Goal: Task Accomplishment & Management: Use online tool/utility

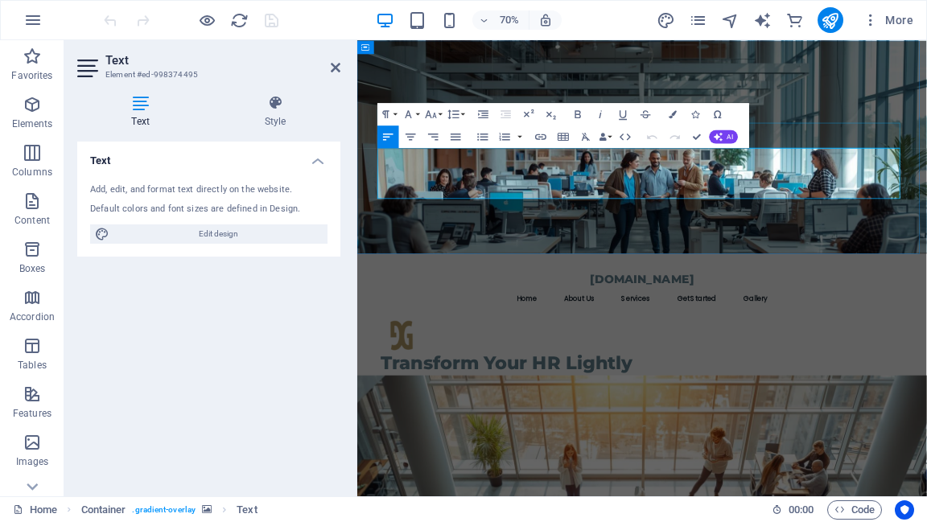
drag, startPoint x: 436, startPoint y: 246, endPoint x: 387, endPoint y: 192, distance: 72.9
click at [387, 345] on header "[DOMAIN_NAME] Menu Home About Us Services Get Started Gallery Transform Your HR…" at bounding box center [764, 508] width 773 height 327
click at [439, 113] on button "Font Size" at bounding box center [434, 114] width 22 height 23
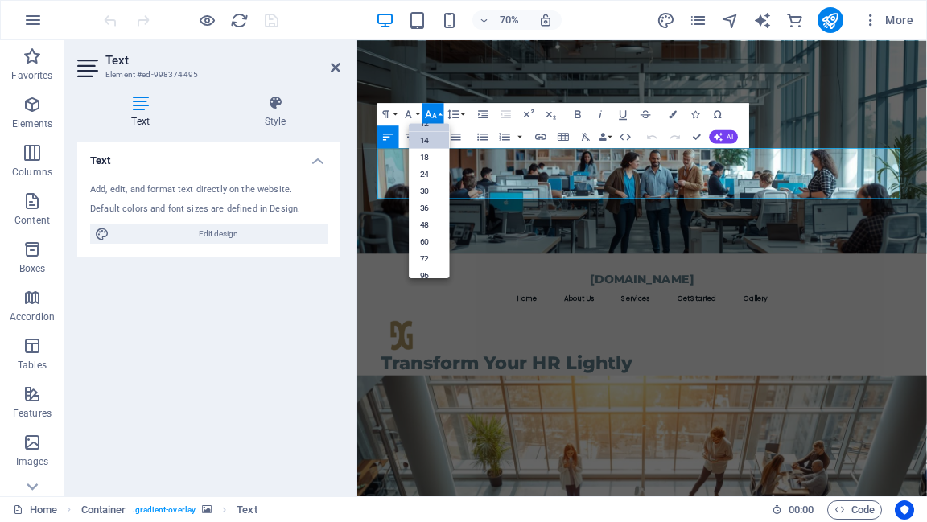
click at [432, 142] on link "14" at bounding box center [429, 139] width 40 height 17
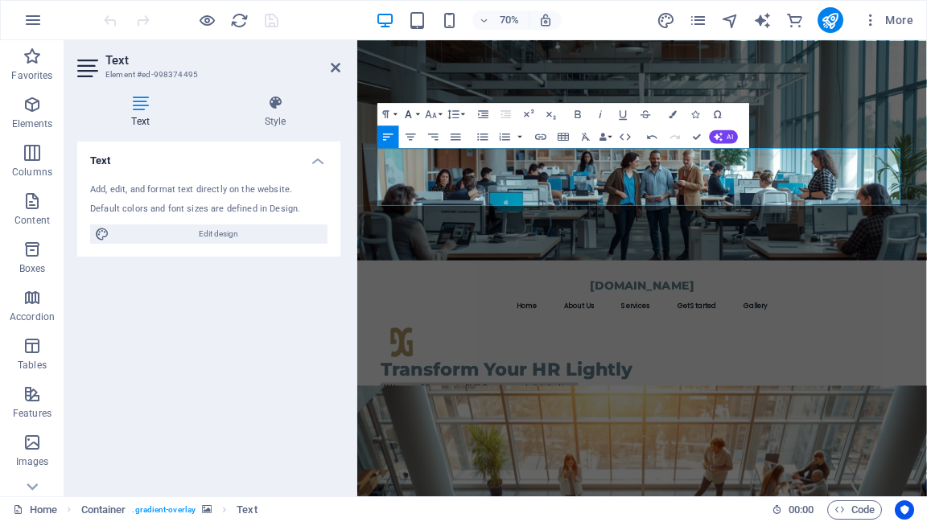
click at [419, 116] on button "Font Family" at bounding box center [411, 114] width 22 height 23
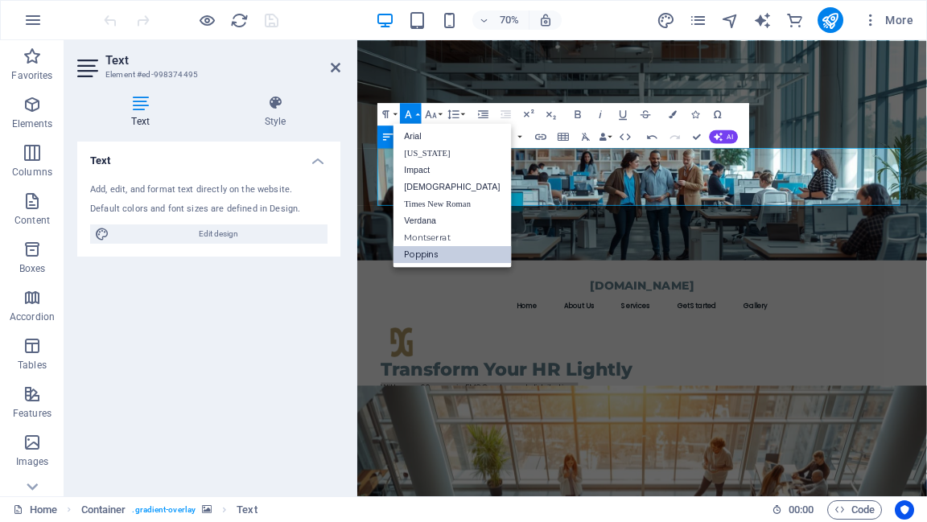
scroll to position [0, 0]
click at [436, 117] on icon "button" at bounding box center [431, 114] width 14 height 14
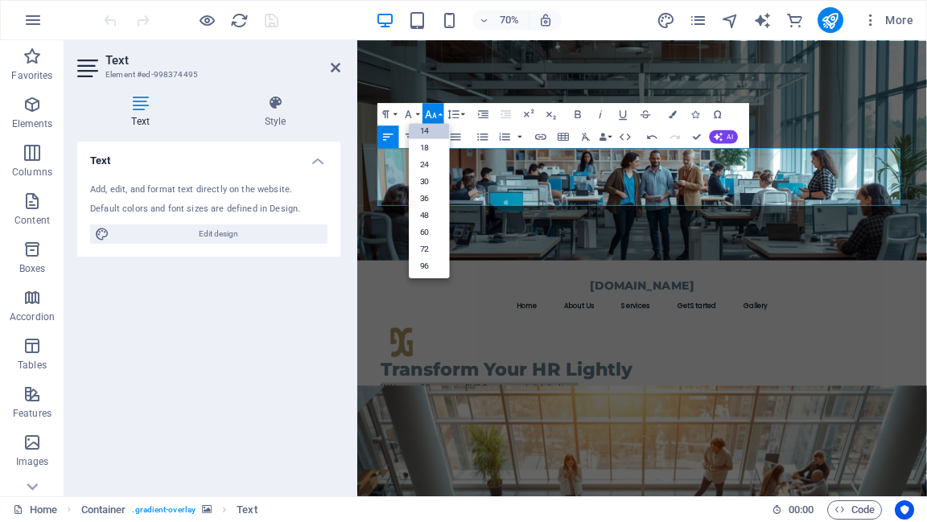
scroll to position [129, 0]
click at [435, 143] on link "18" at bounding box center [429, 146] width 40 height 17
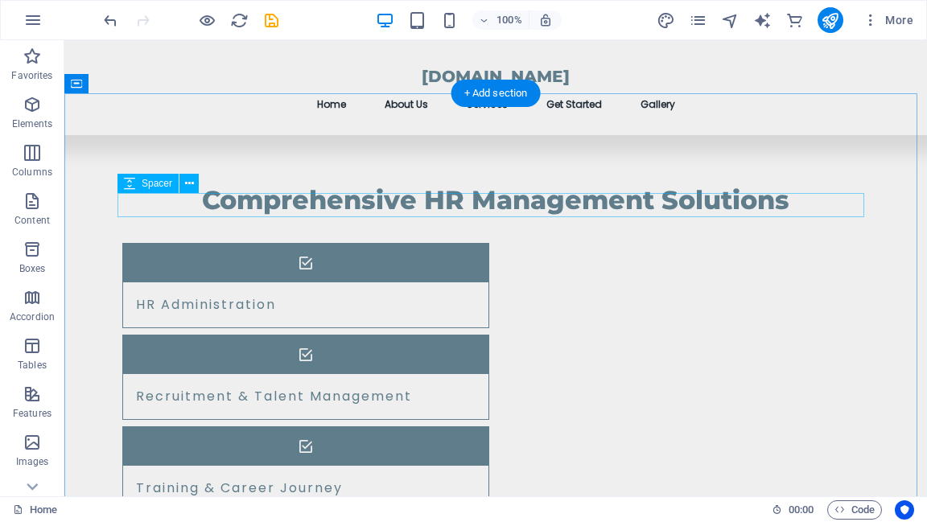
scroll to position [1288, 0]
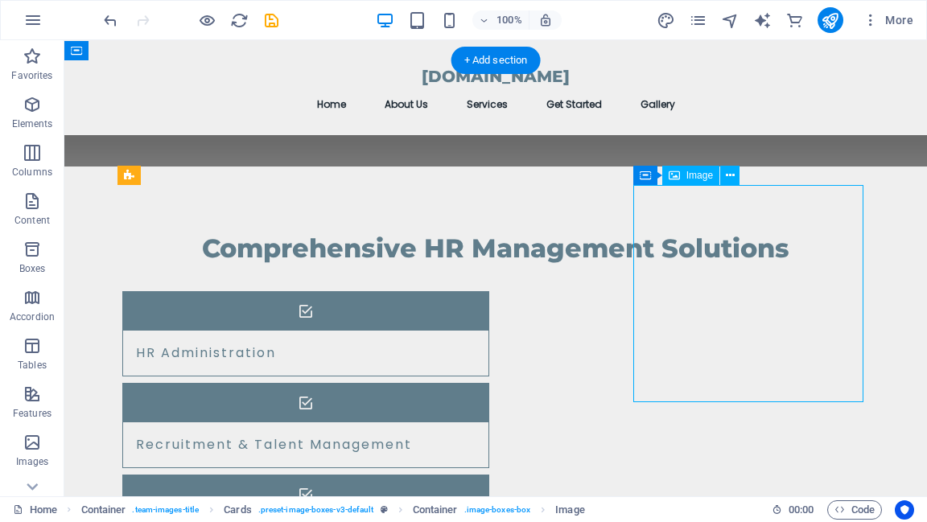
select select "vw"
select select "px"
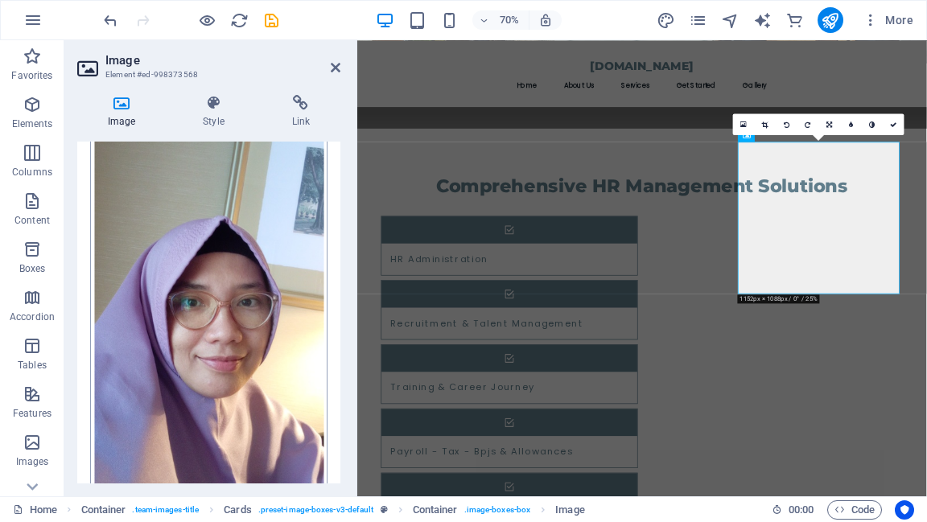
scroll to position [64, 0]
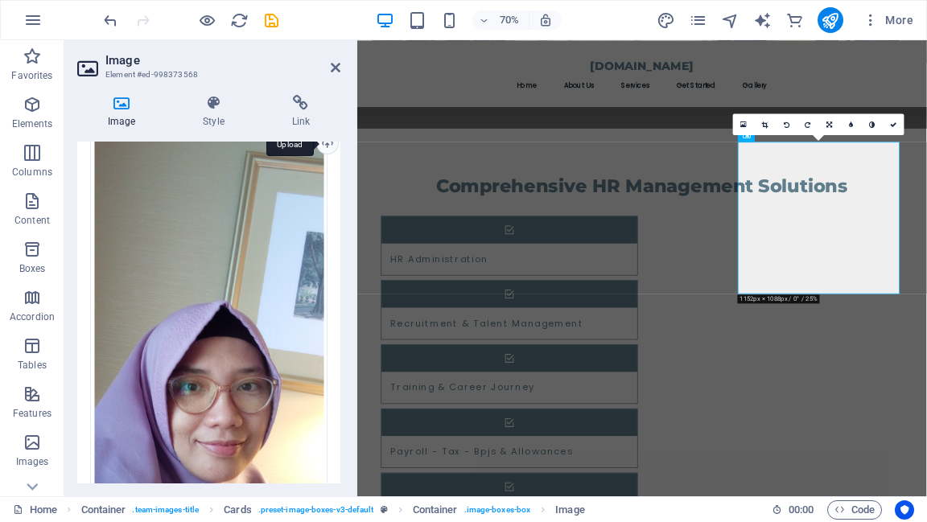
click at [324, 144] on div "Upload" at bounding box center [326, 145] width 24 height 24
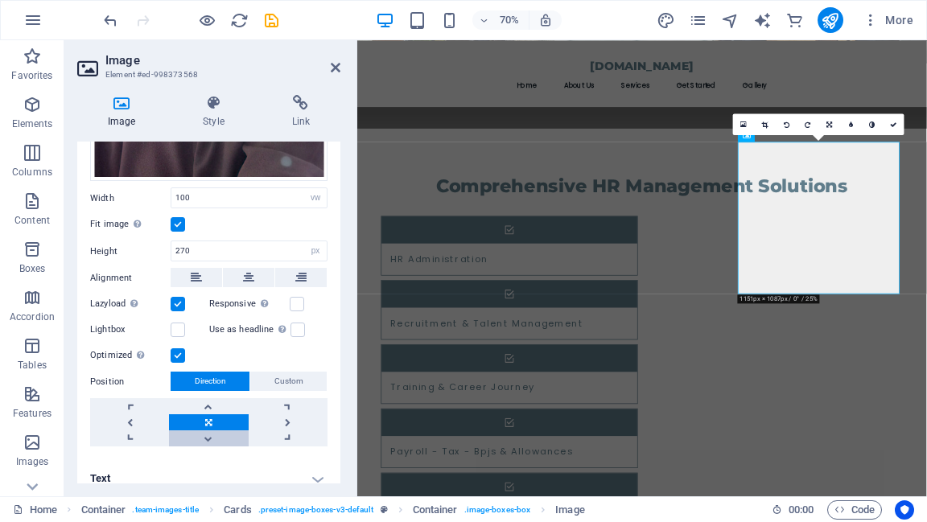
scroll to position [363, 0]
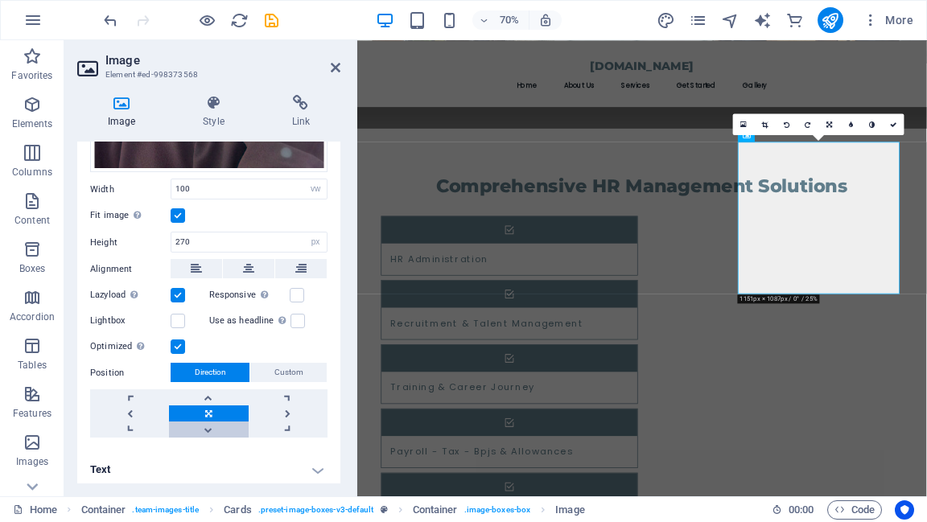
click at [214, 425] on link at bounding box center [208, 430] width 79 height 16
click at [222, 396] on link at bounding box center [208, 398] width 79 height 16
click at [213, 414] on link at bounding box center [208, 414] width 79 height 16
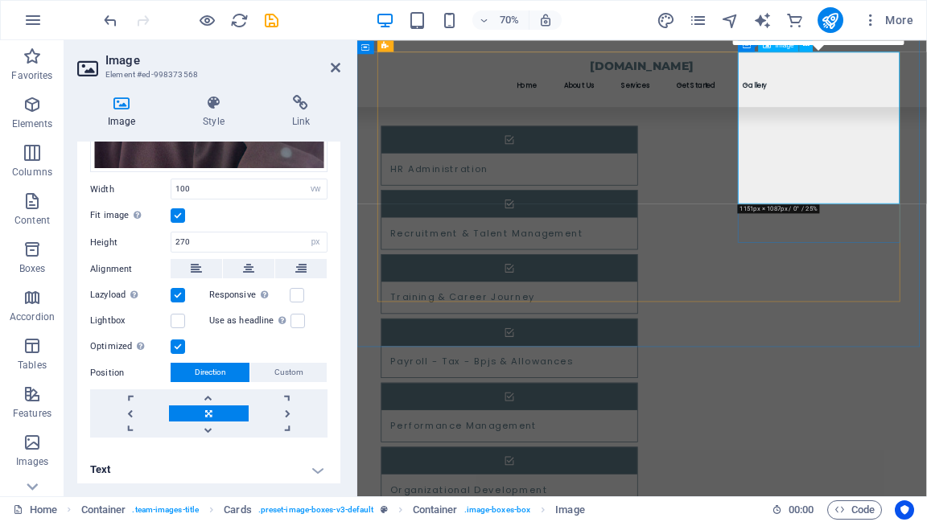
scroll to position [1352, 0]
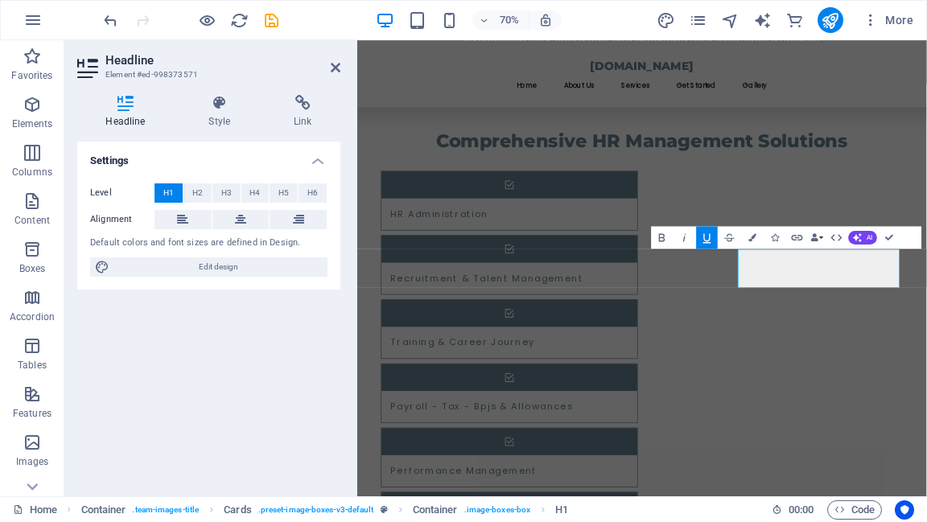
click at [710, 240] on icon "button" at bounding box center [708, 238] width 14 height 14
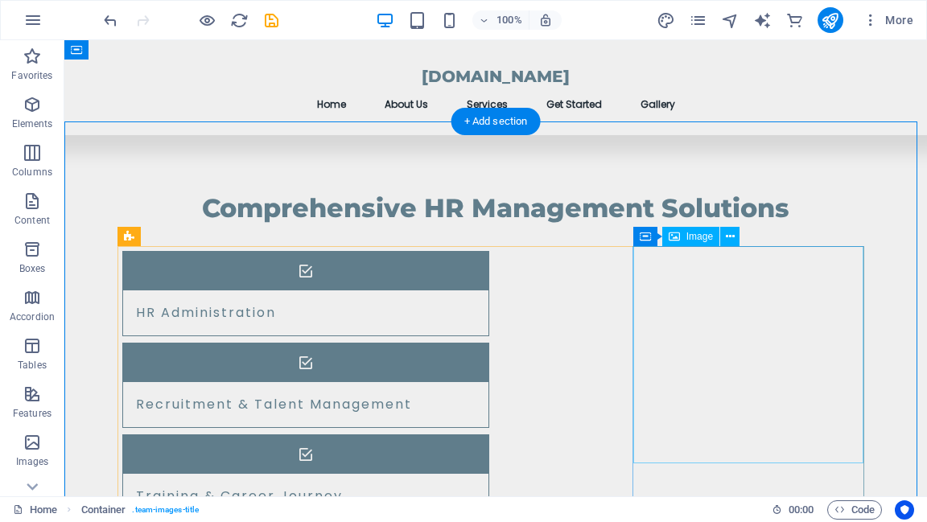
scroll to position [1223, 0]
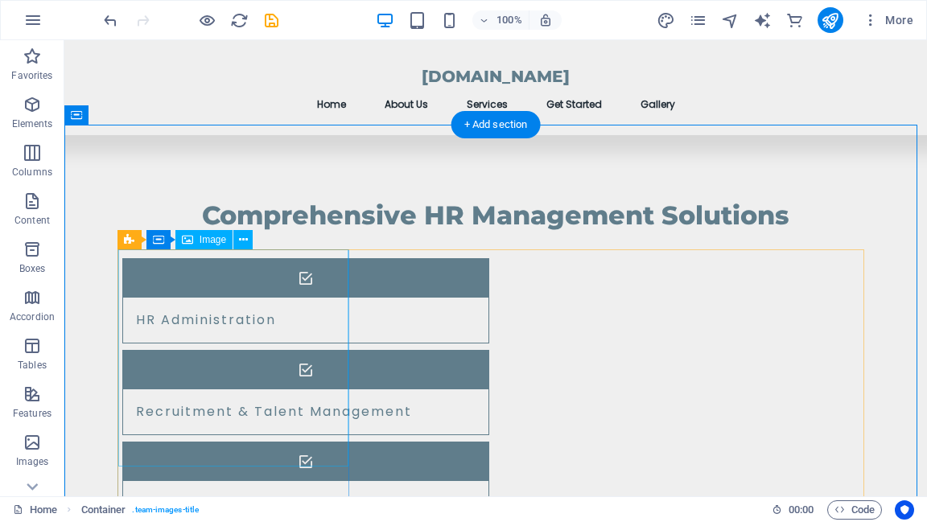
select select "vw"
select select "px"
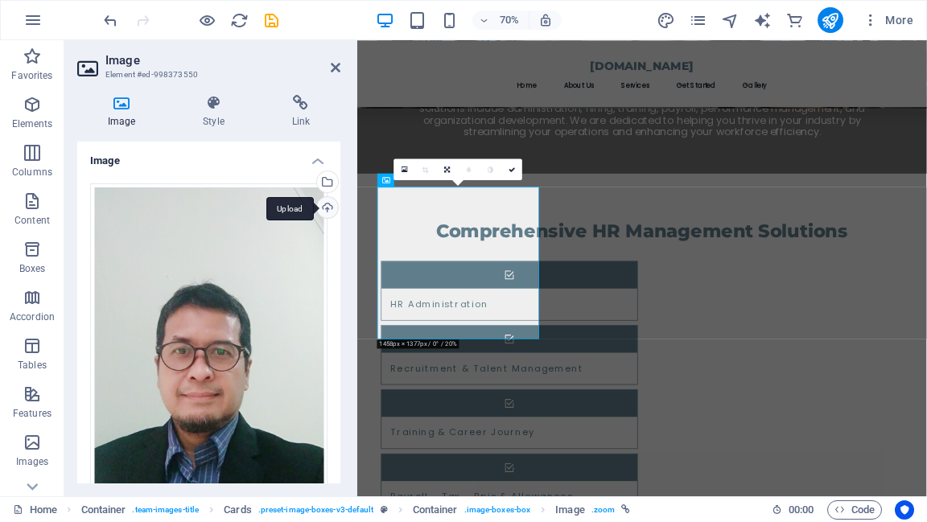
click at [325, 210] on div "Upload" at bounding box center [326, 209] width 24 height 24
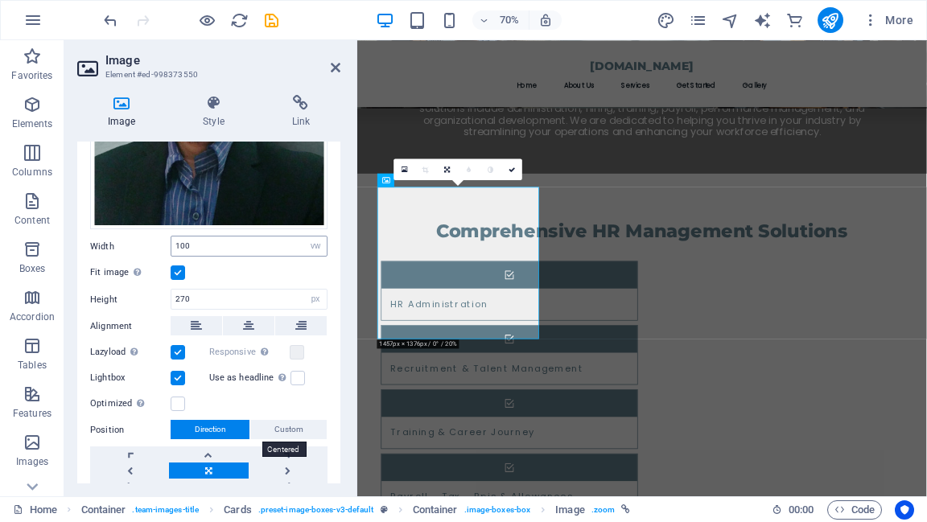
scroll to position [322, 0]
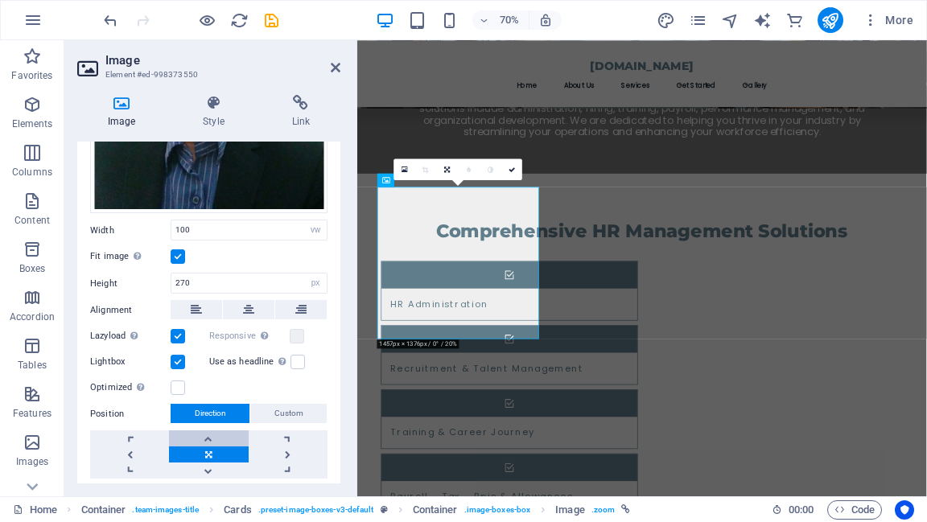
click at [209, 434] on link at bounding box center [208, 439] width 79 height 16
click at [208, 467] on link at bounding box center [208, 471] width 79 height 16
click at [206, 431] on link at bounding box center [208, 439] width 79 height 16
click at [171, 504] on span ". team-images-title" at bounding box center [165, 510] width 67 height 19
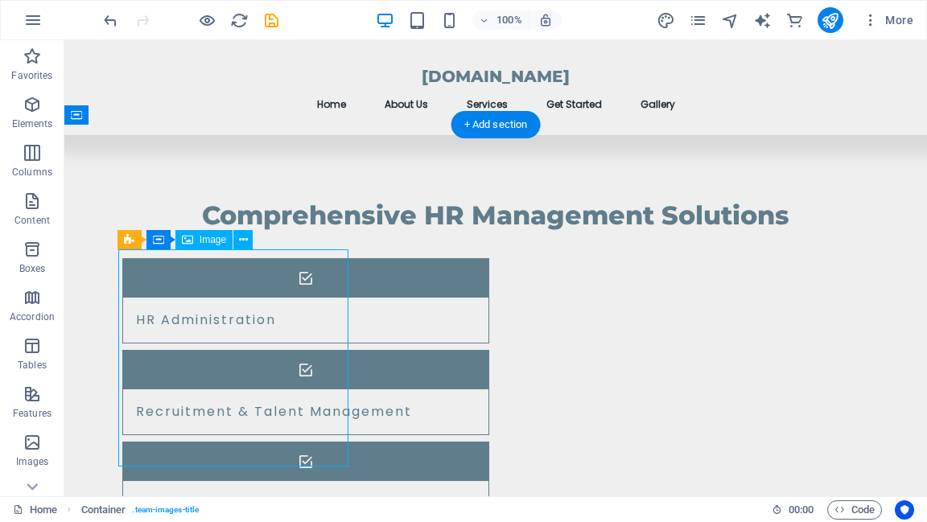
select select "vw"
select select "px"
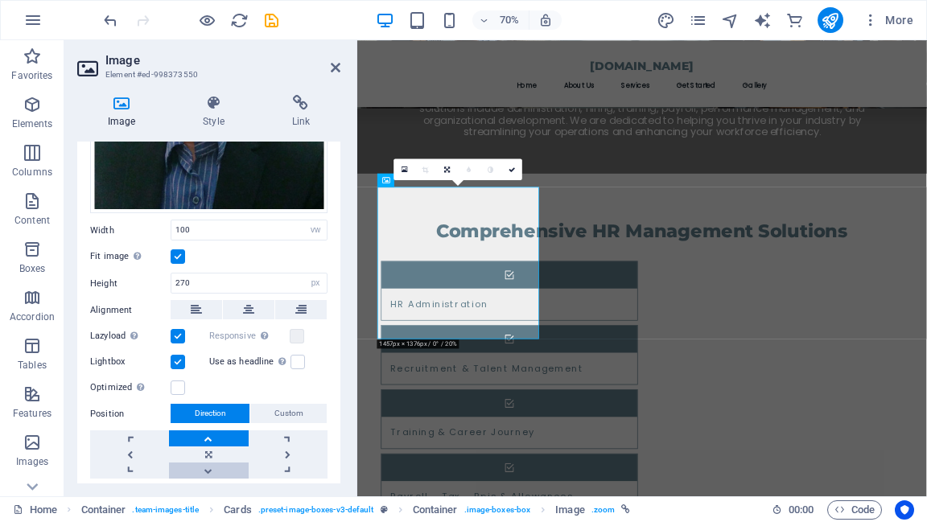
click at [208, 467] on link at bounding box center [208, 471] width 79 height 16
click at [208, 447] on link at bounding box center [208, 455] width 79 height 16
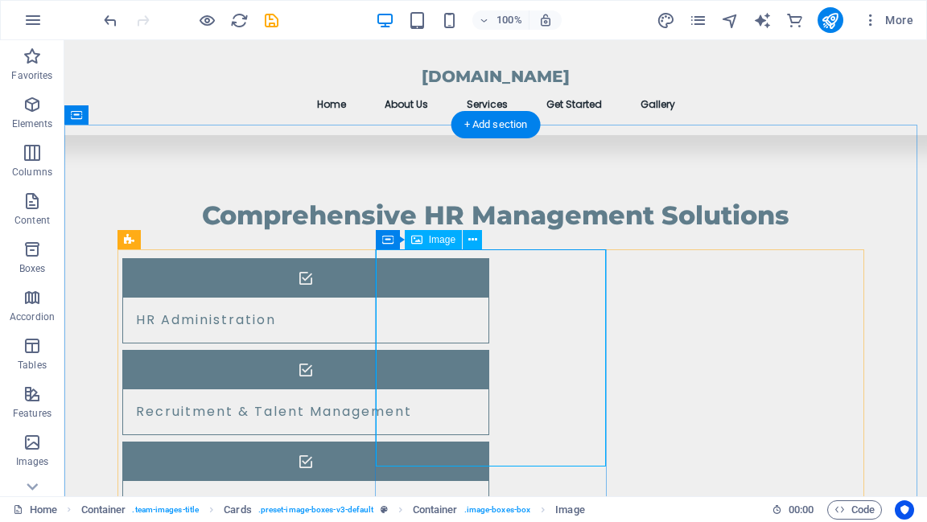
select select "vw"
select select "px"
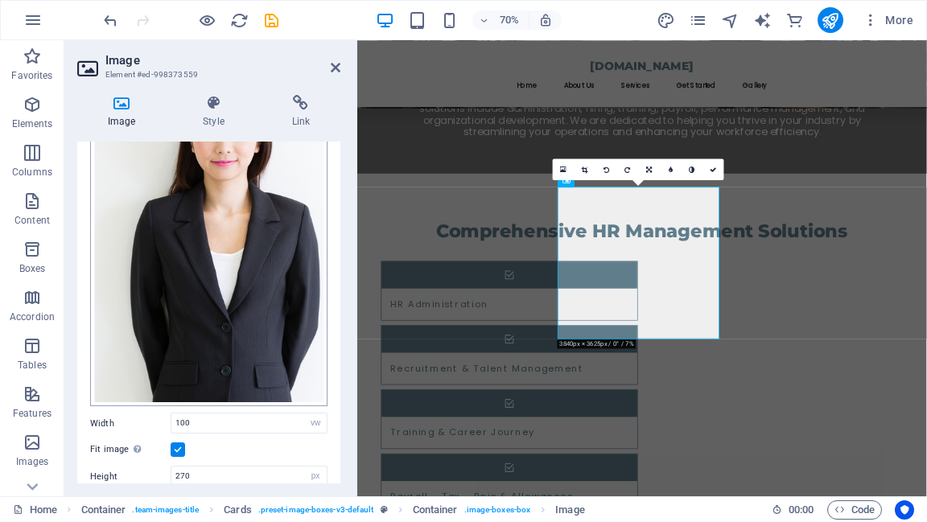
scroll to position [0, 0]
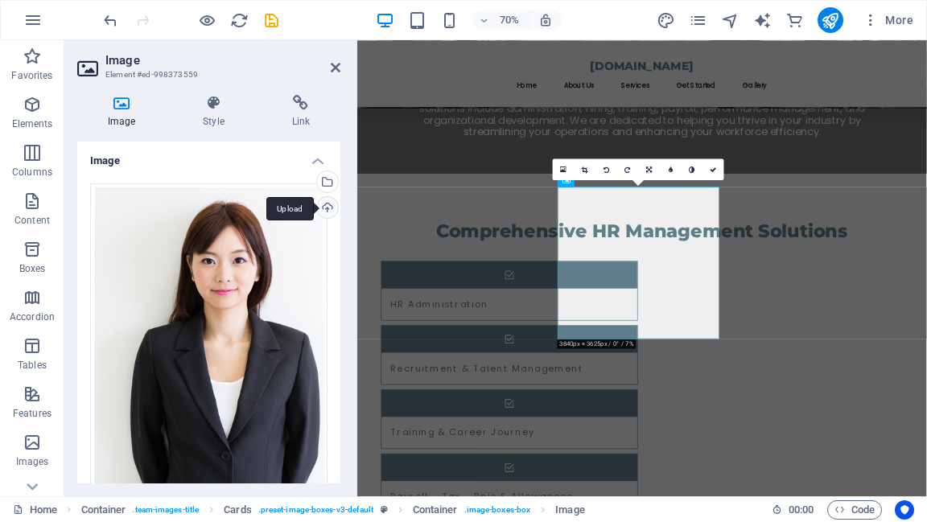
click at [322, 206] on div "Upload" at bounding box center [326, 209] width 24 height 24
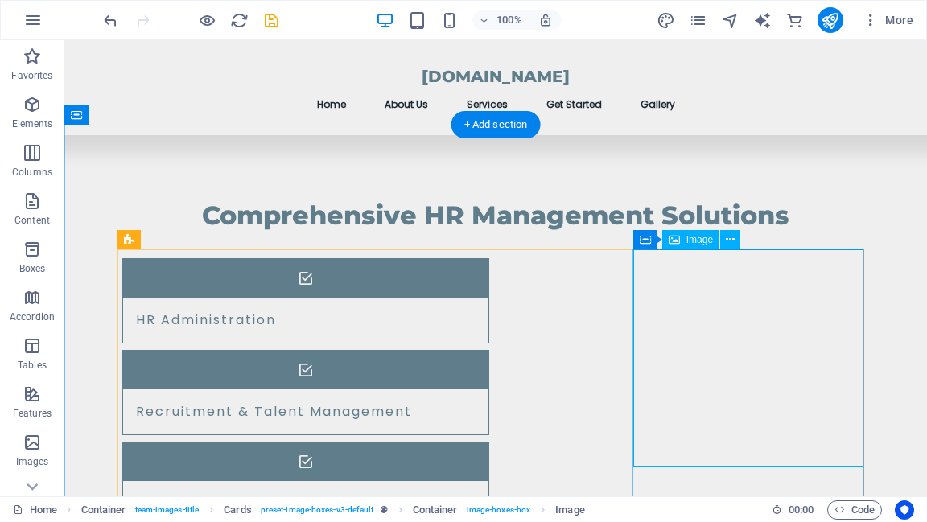
select select "vw"
select select "px"
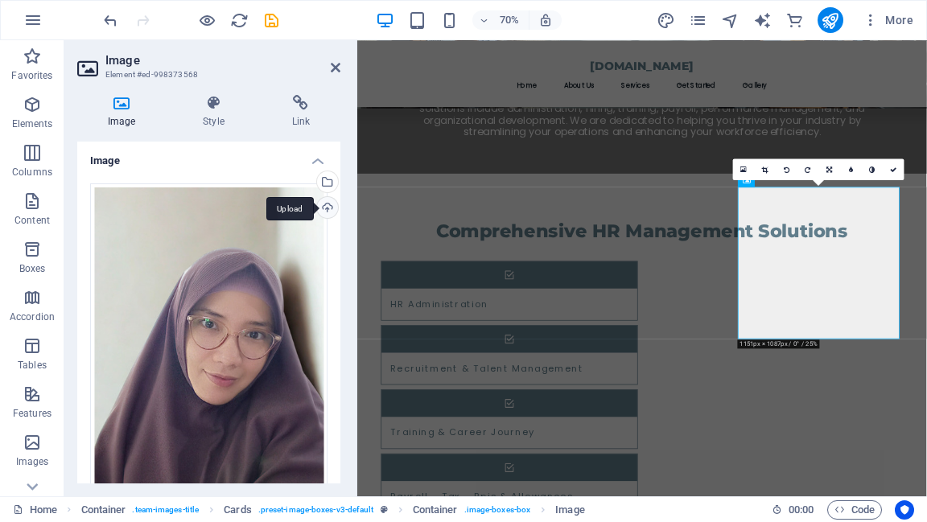
click at [323, 208] on div "Upload" at bounding box center [326, 209] width 24 height 24
click at [325, 207] on div "Upload" at bounding box center [326, 209] width 24 height 24
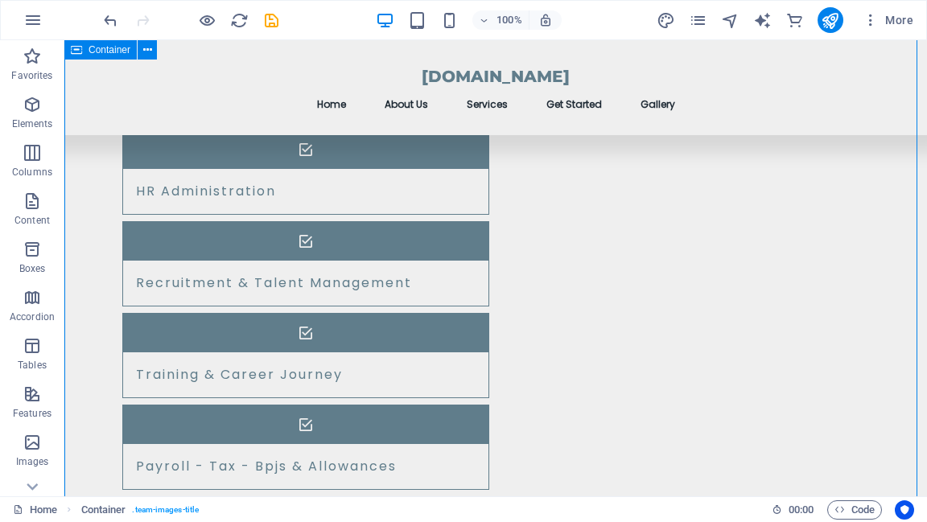
scroll to position [1288, 0]
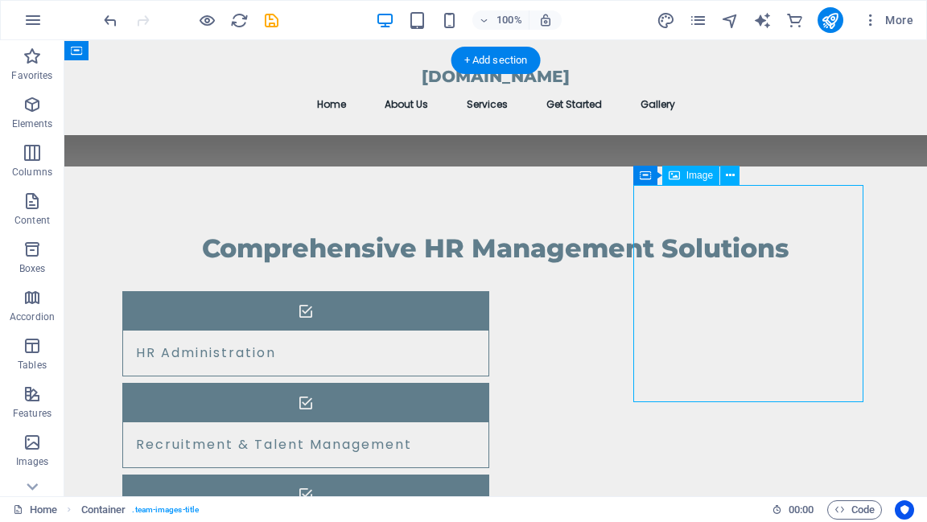
select select "vw"
select select "px"
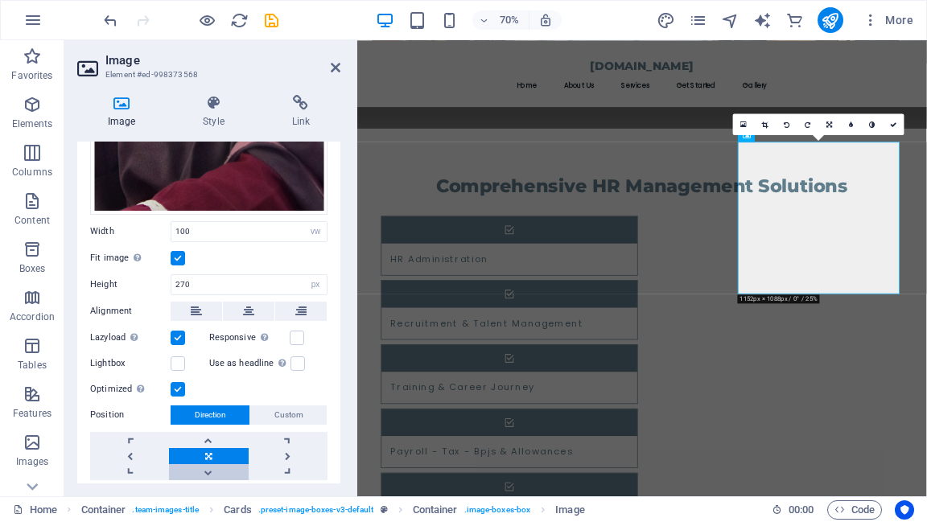
scroll to position [539, 0]
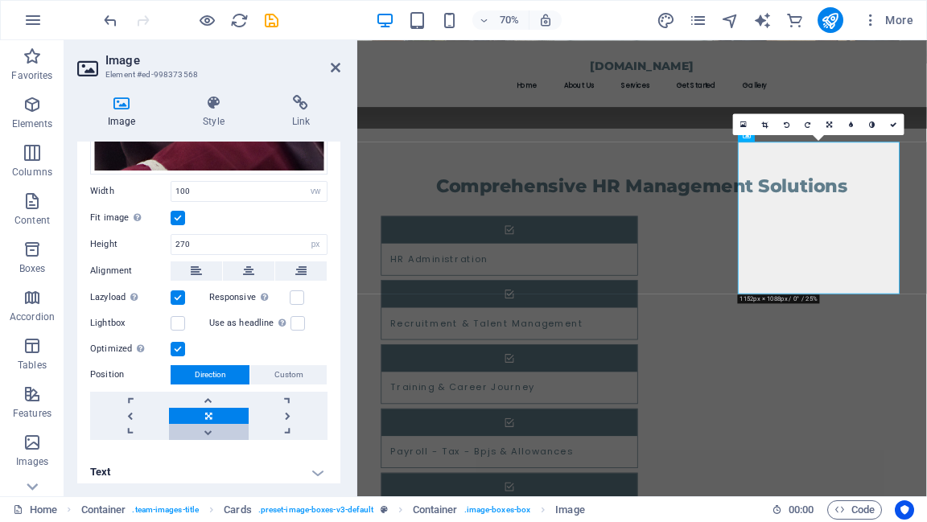
click at [204, 425] on link at bounding box center [208, 432] width 79 height 16
click at [207, 392] on link at bounding box center [208, 400] width 79 height 16
click at [207, 393] on link at bounding box center [208, 400] width 79 height 16
click at [209, 424] on link at bounding box center [208, 432] width 79 height 16
click at [208, 408] on link at bounding box center [208, 416] width 79 height 16
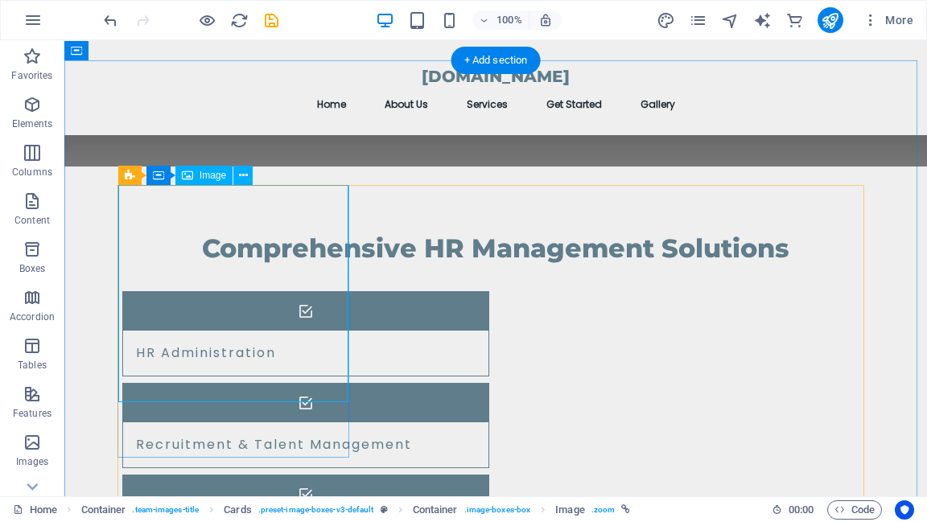
select select "vw"
select select "px"
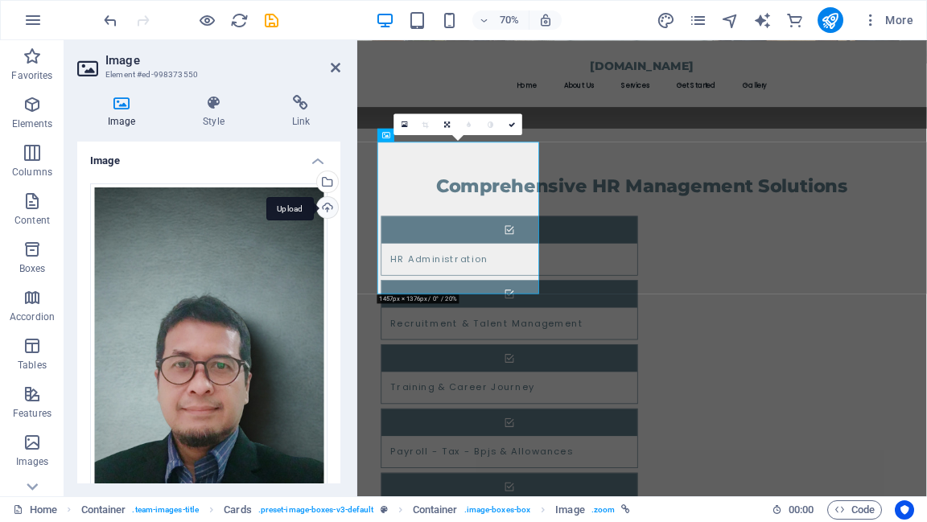
click at [327, 206] on div "Upload" at bounding box center [326, 209] width 24 height 24
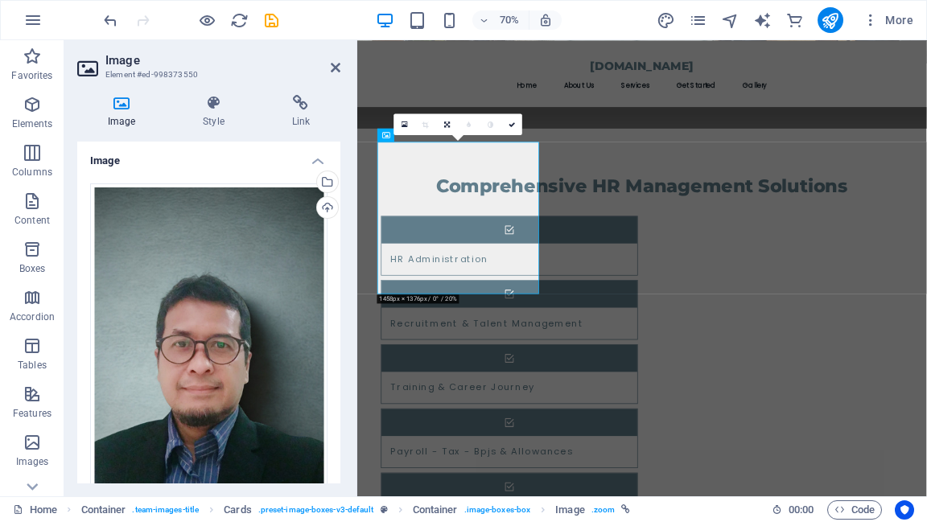
click at [350, 286] on div "Image Style Link Image Drag files here, click to choose files or select files f…" at bounding box center [208, 289] width 289 height 414
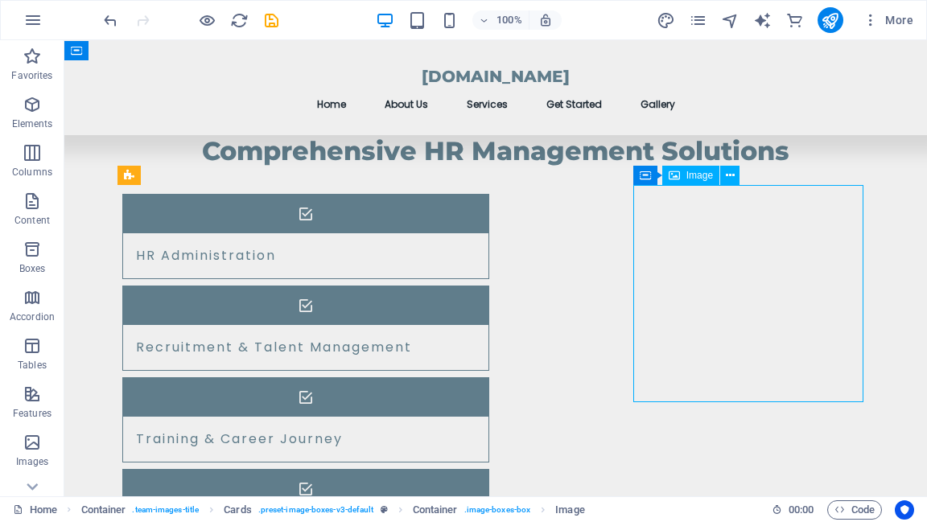
select select "vw"
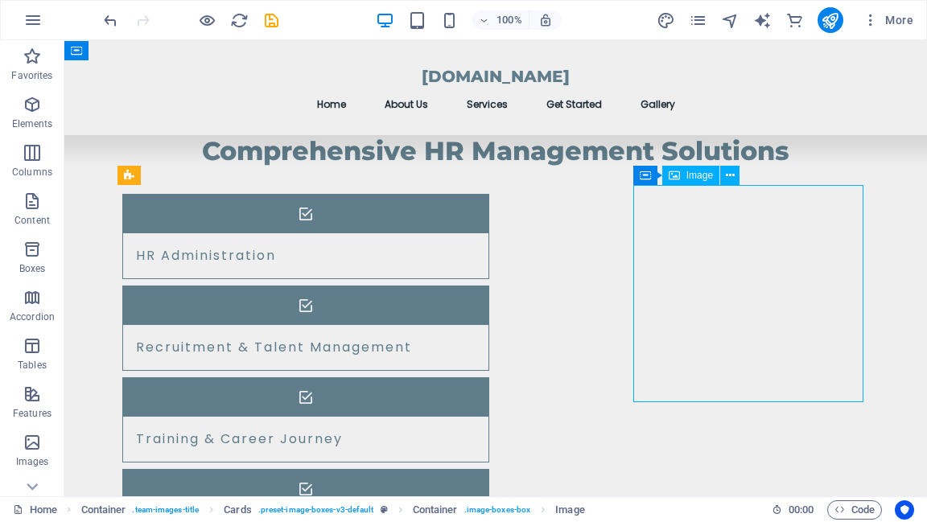
select select "px"
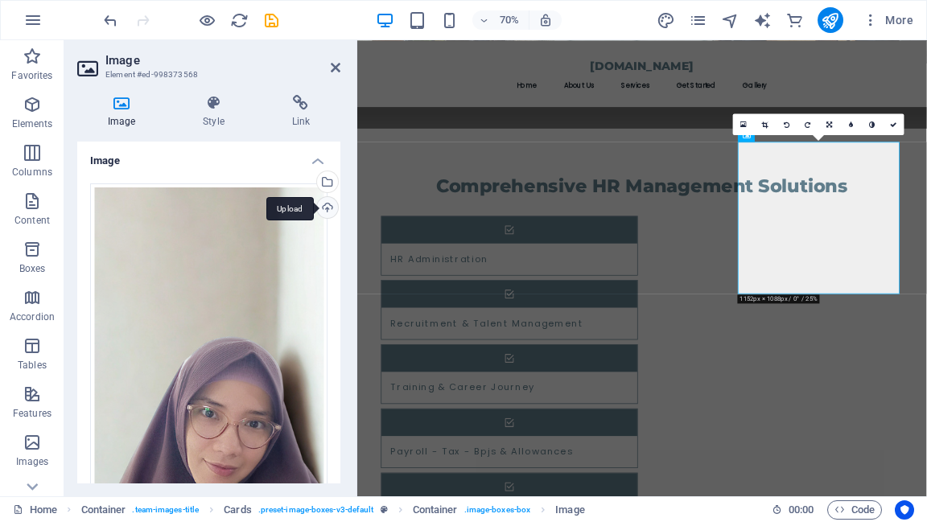
click at [322, 209] on div "Upload" at bounding box center [326, 209] width 24 height 24
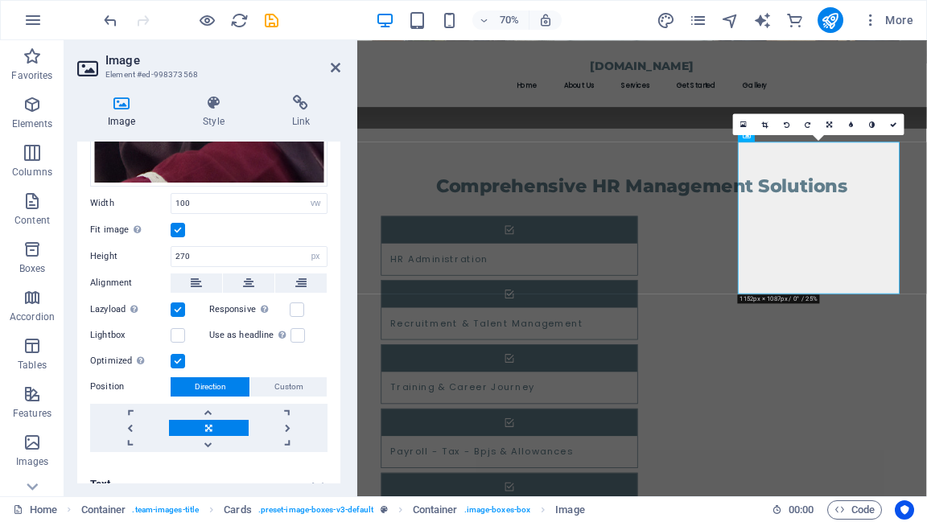
scroll to position [486, 0]
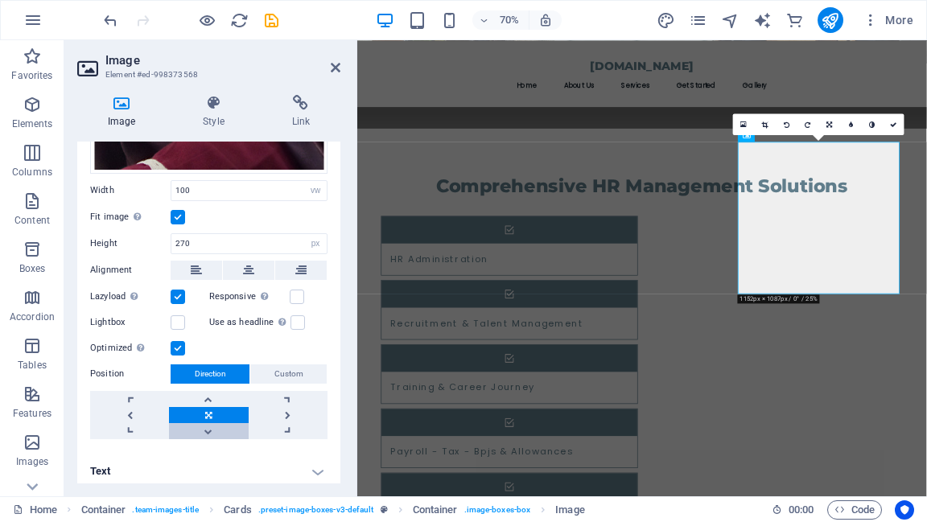
click at [203, 424] on link at bounding box center [208, 431] width 79 height 16
click at [209, 393] on link at bounding box center [208, 399] width 79 height 16
click at [204, 409] on link at bounding box center [208, 415] width 79 height 16
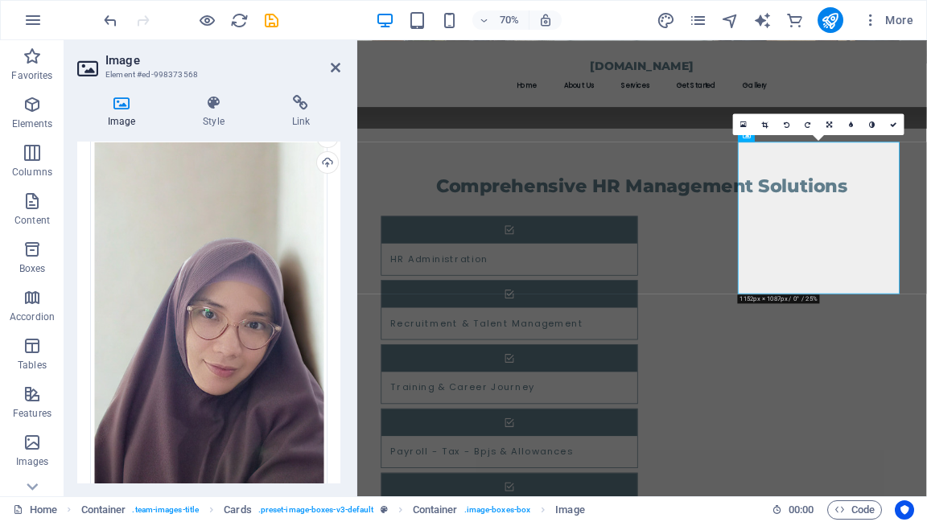
scroll to position [0, 0]
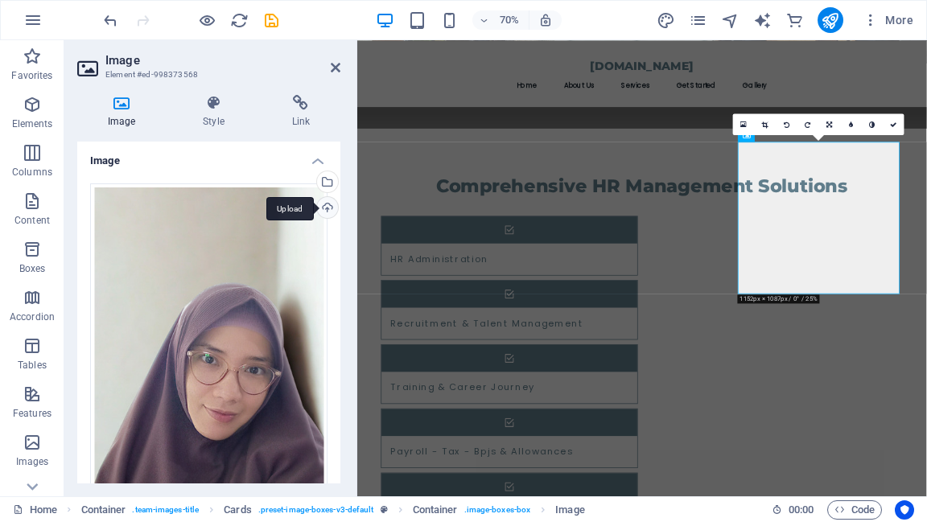
click at [328, 209] on div "Upload" at bounding box center [326, 209] width 24 height 24
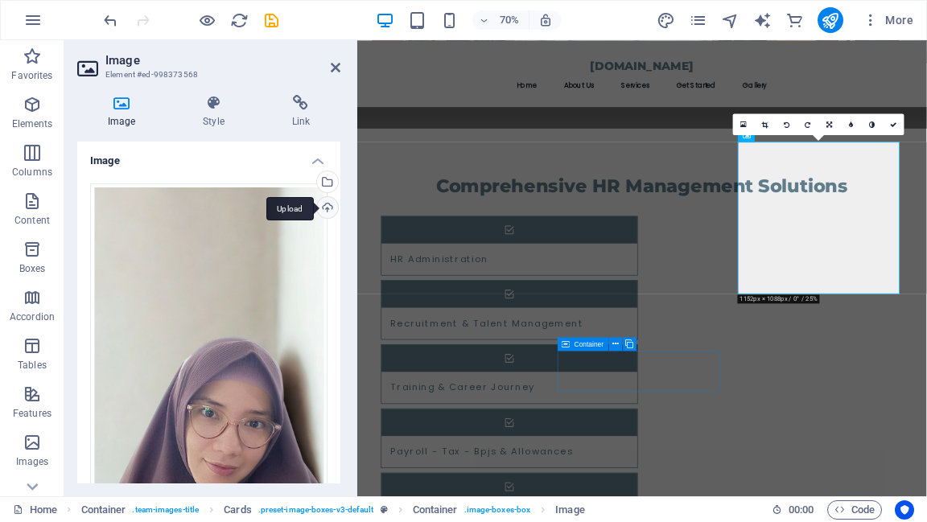
click at [323, 211] on div "Upload" at bounding box center [326, 209] width 24 height 24
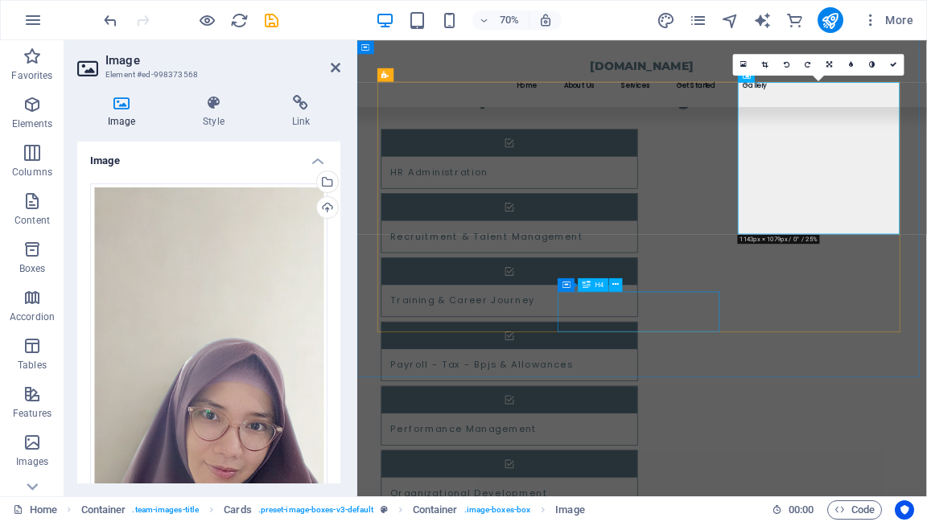
scroll to position [1416, 0]
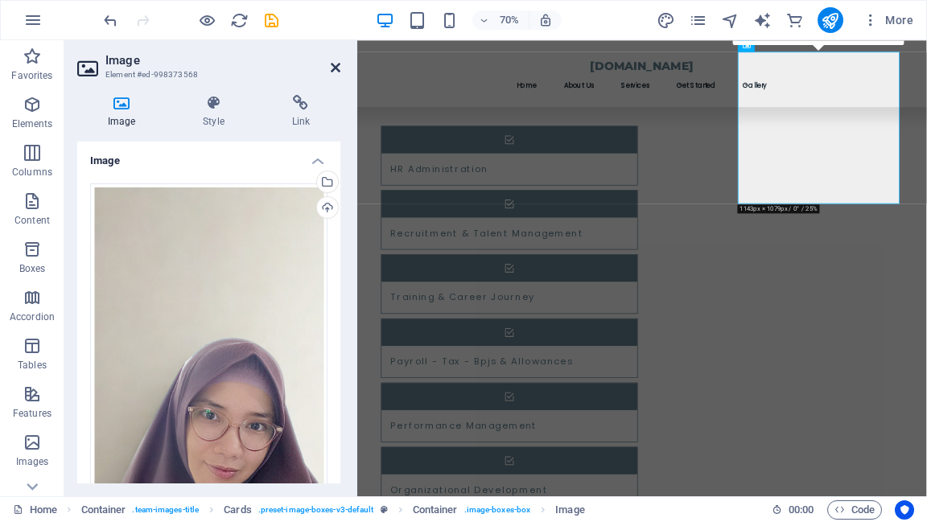
click at [334, 65] on icon at bounding box center [336, 67] width 10 height 13
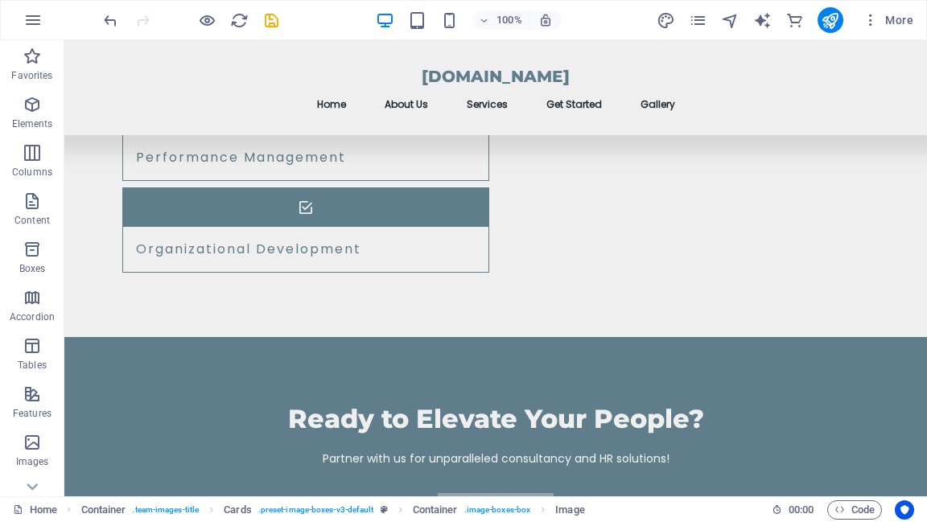
scroll to position [1755, 0]
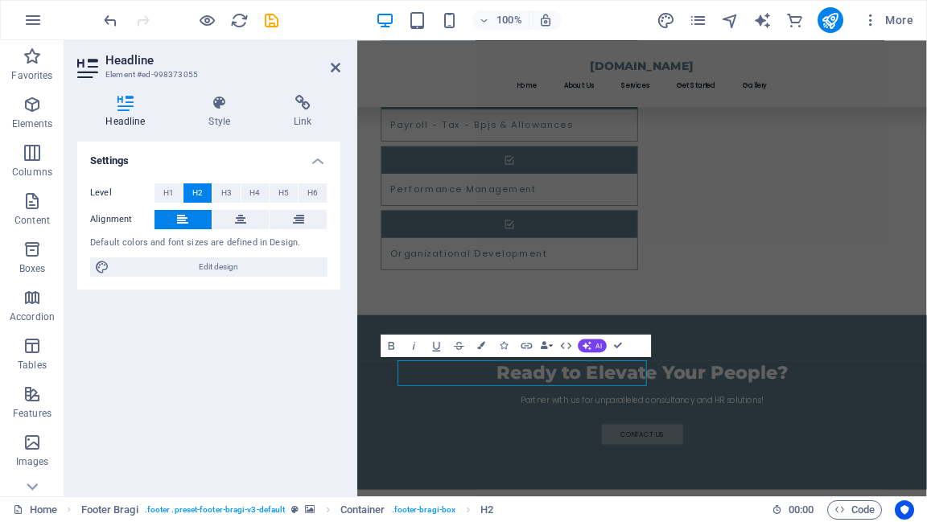
scroll to position [1554, 0]
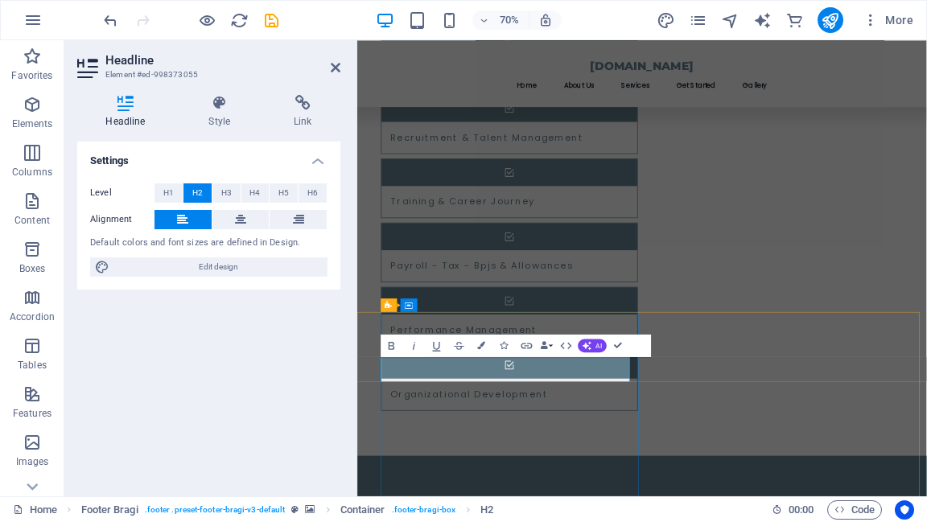
drag, startPoint x: 622, startPoint y: 508, endPoint x: 386, endPoint y: 515, distance: 235.9
click at [436, 412] on icon at bounding box center [436, 411] width 6 height 12
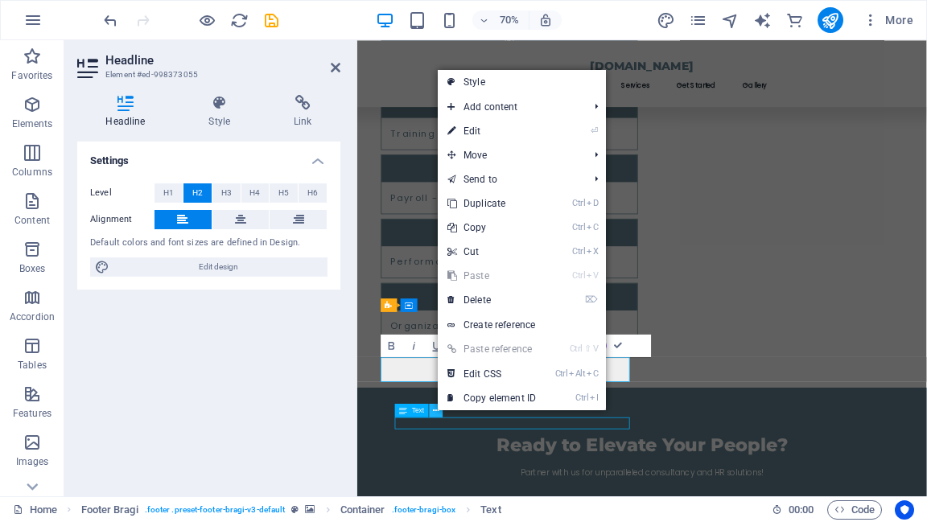
scroll to position [1755, 0]
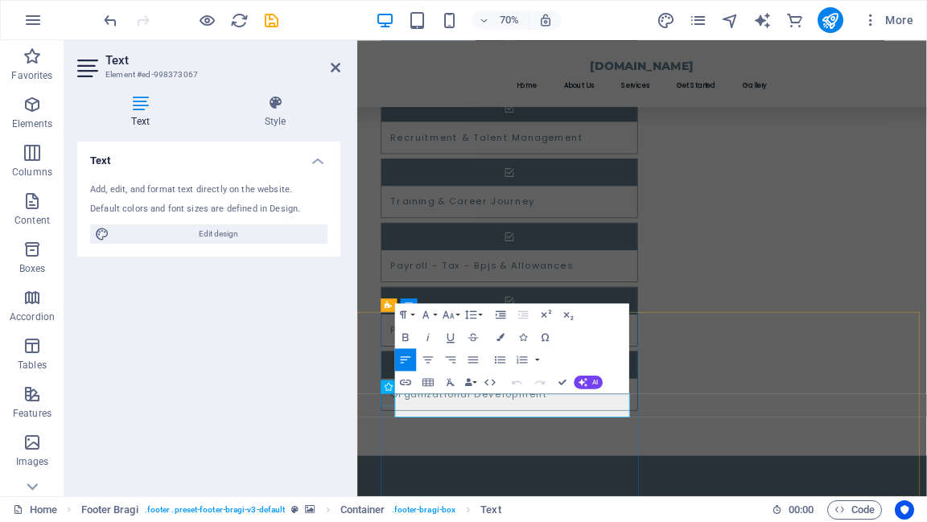
drag, startPoint x: 489, startPoint y: 551, endPoint x: 404, endPoint y: 551, distance: 84.5
drag, startPoint x: 416, startPoint y: 573, endPoint x: 592, endPoint y: 576, distance: 176.3
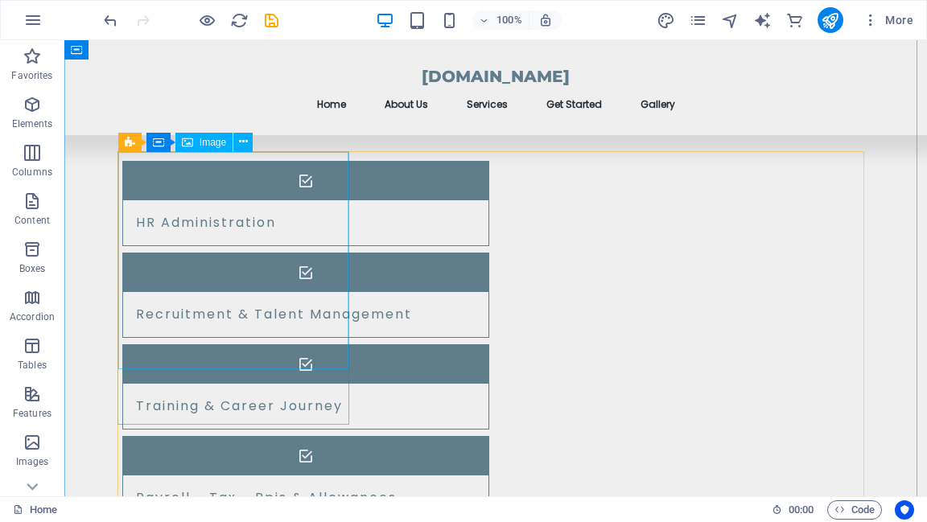
scroll to position [1385, 0]
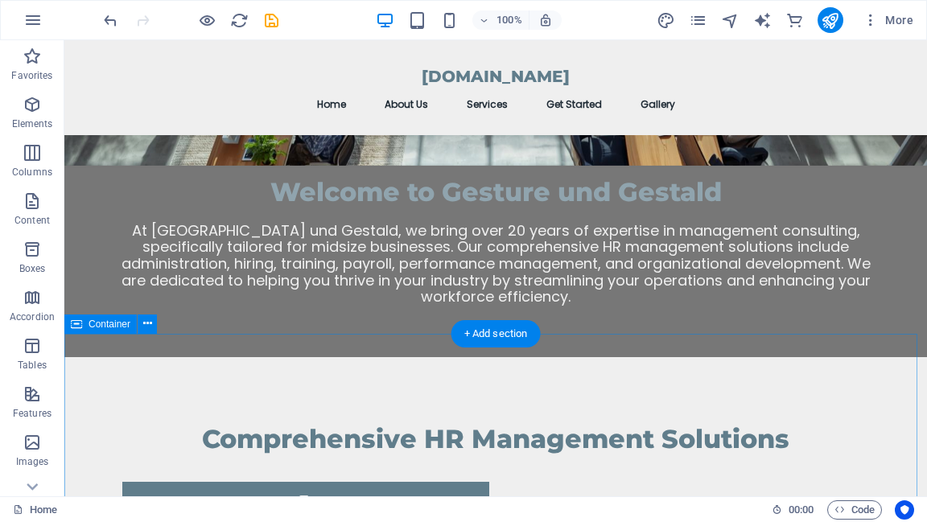
scroll to position [870, 0]
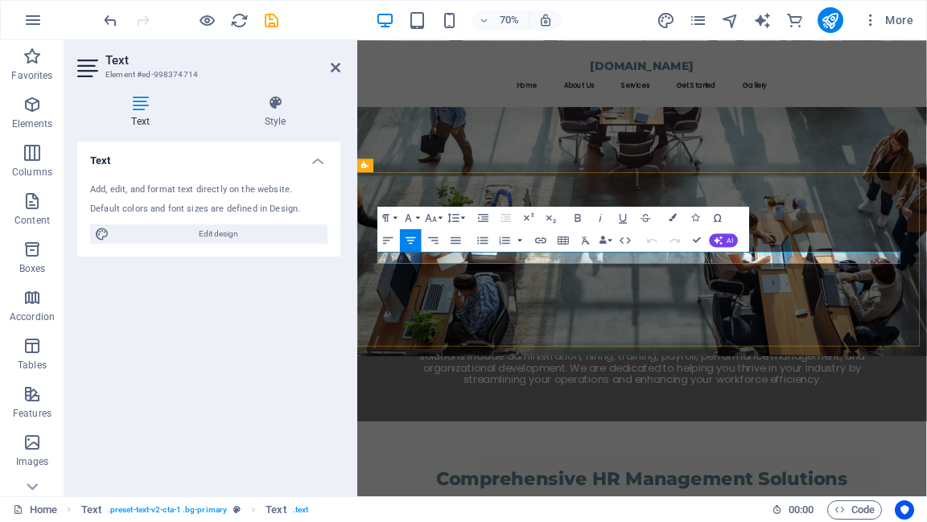
drag, startPoint x: 938, startPoint y: 345, endPoint x: 881, endPoint y: 352, distance: 57.5
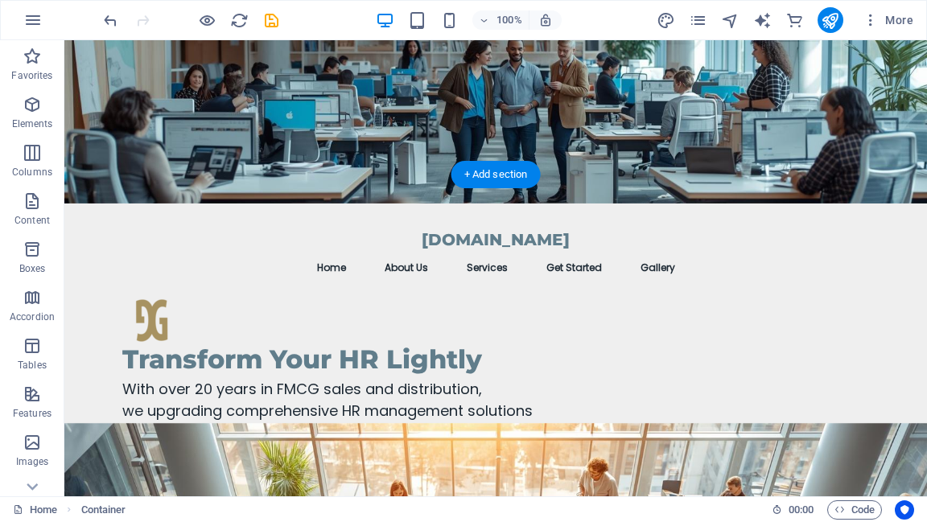
scroll to position [0, 0]
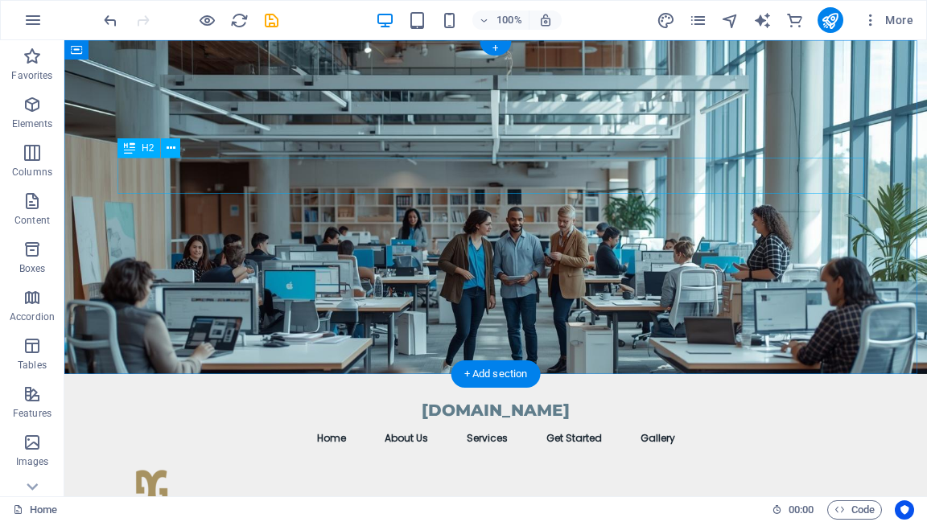
click at [405, 513] on div "Transform Your HR Lightly" at bounding box center [495, 531] width 747 height 36
click at [406, 513] on div "Transform Your HR Lightly" at bounding box center [495, 531] width 747 height 36
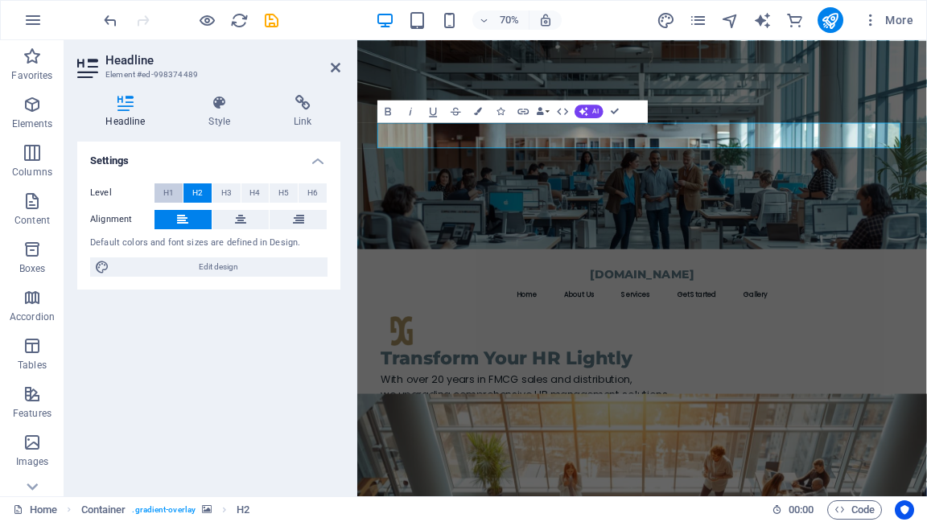
click at [167, 195] on span "H1" at bounding box center [168, 193] width 10 height 19
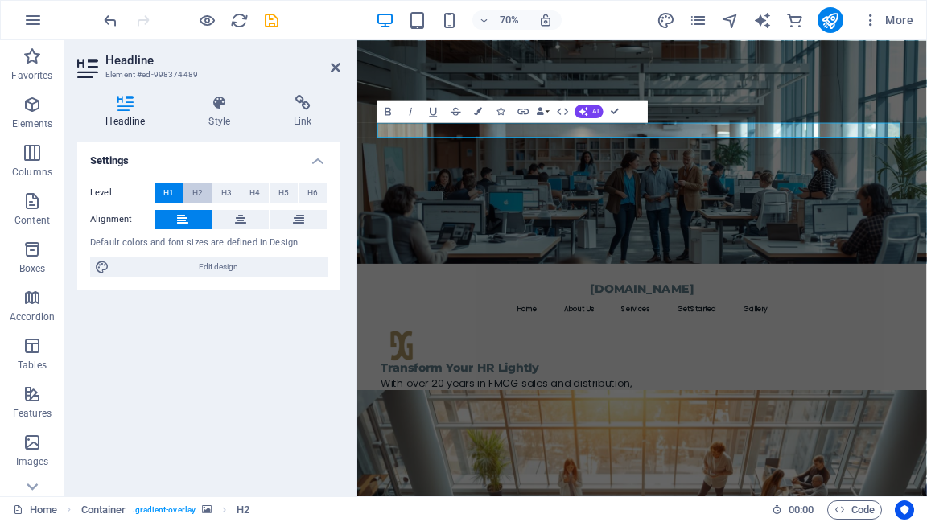
click at [188, 197] on button "H2" at bounding box center [198, 193] width 28 height 19
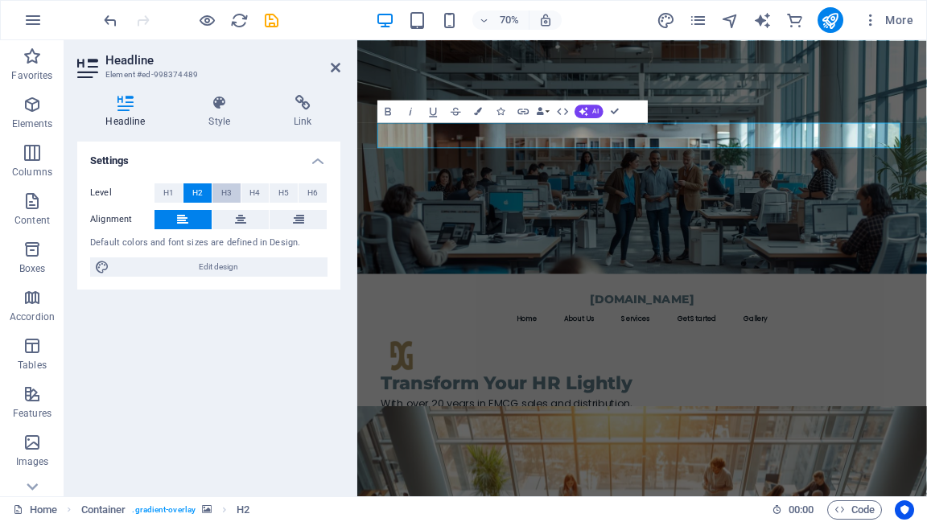
click at [225, 196] on span "H3" at bounding box center [226, 193] width 10 height 19
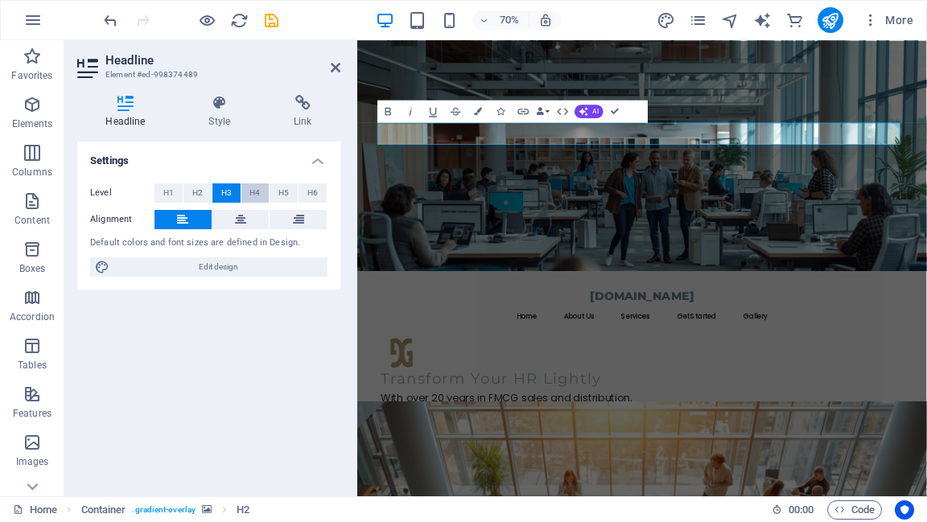
click at [254, 199] on span "H4" at bounding box center [254, 193] width 10 height 19
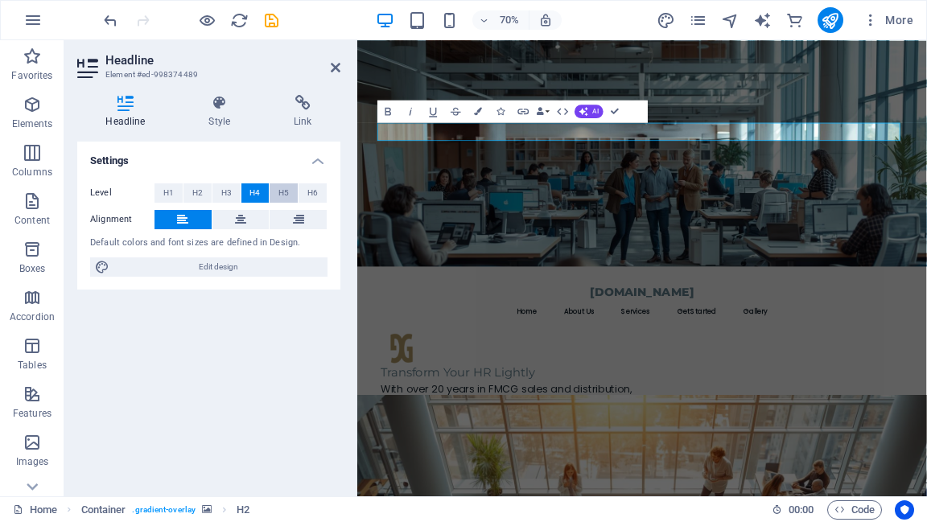
click at [286, 193] on span "H5" at bounding box center [283, 193] width 10 height 19
click at [303, 192] on button "H6" at bounding box center [313, 193] width 28 height 19
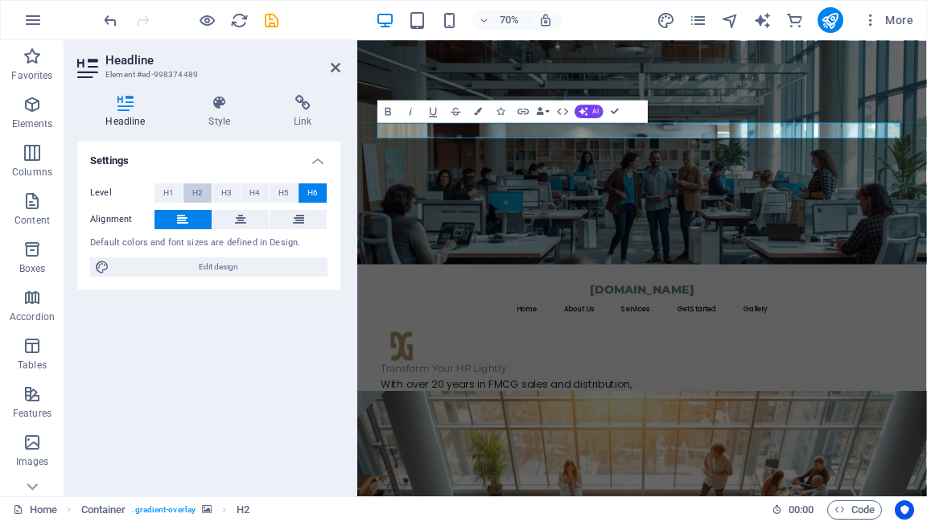
click at [202, 191] on span "H2" at bounding box center [197, 193] width 10 height 19
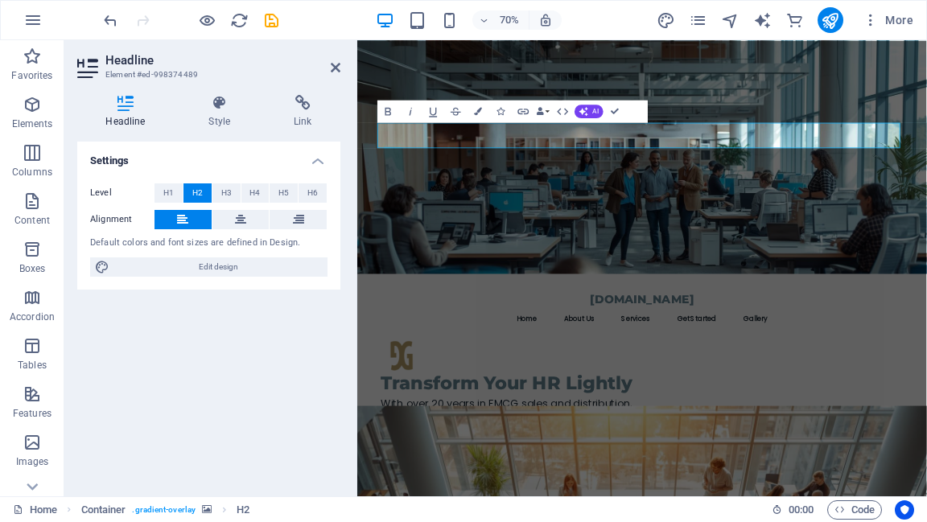
click at [223, 328] on div "Settings Level H1 H2 H3 H4 H5 H6 Alignment Default colors and font sizes are de…" at bounding box center [208, 313] width 263 height 342
click at [818, 363] on figure at bounding box center [764, 207] width 814 height 334
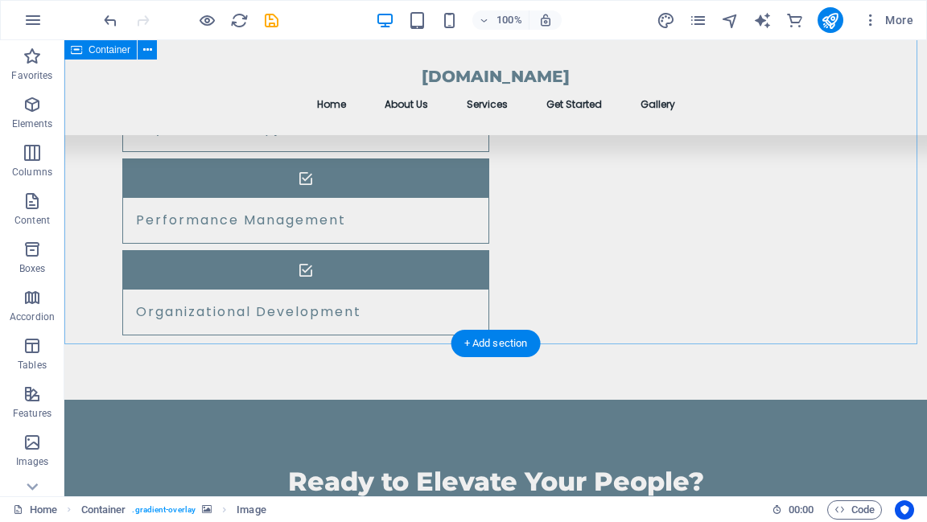
scroll to position [1771, 0]
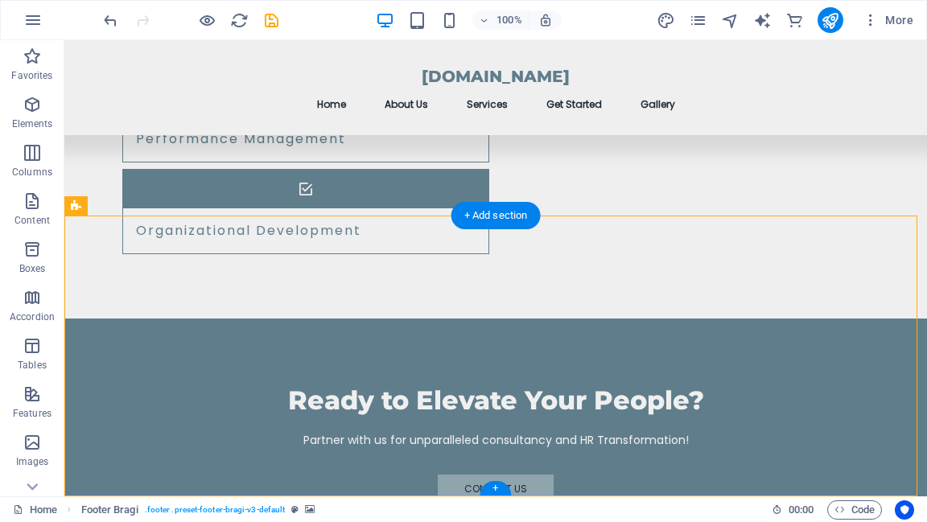
select select "footer"
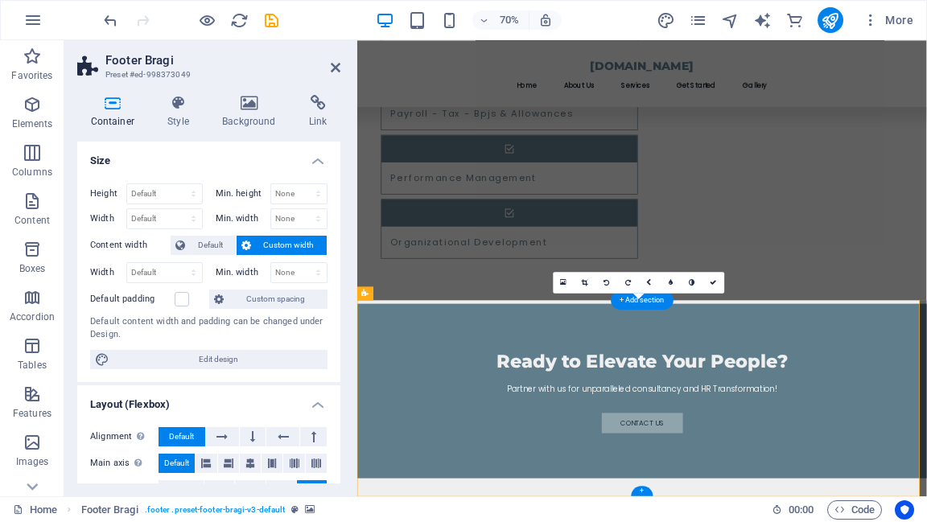
scroll to position [1571, 0]
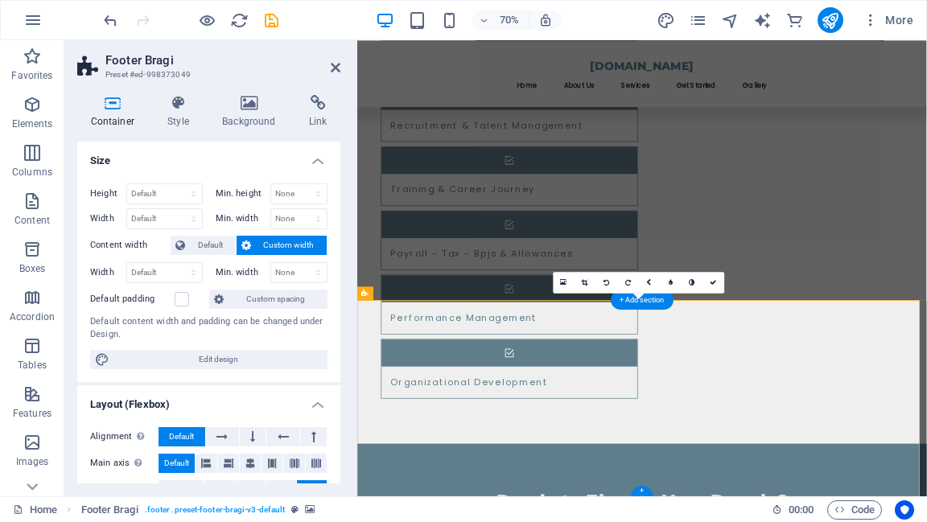
drag, startPoint x: 332, startPoint y: 70, endPoint x: 268, endPoint y: 30, distance: 75.2
click at [332, 70] on icon at bounding box center [336, 67] width 10 height 13
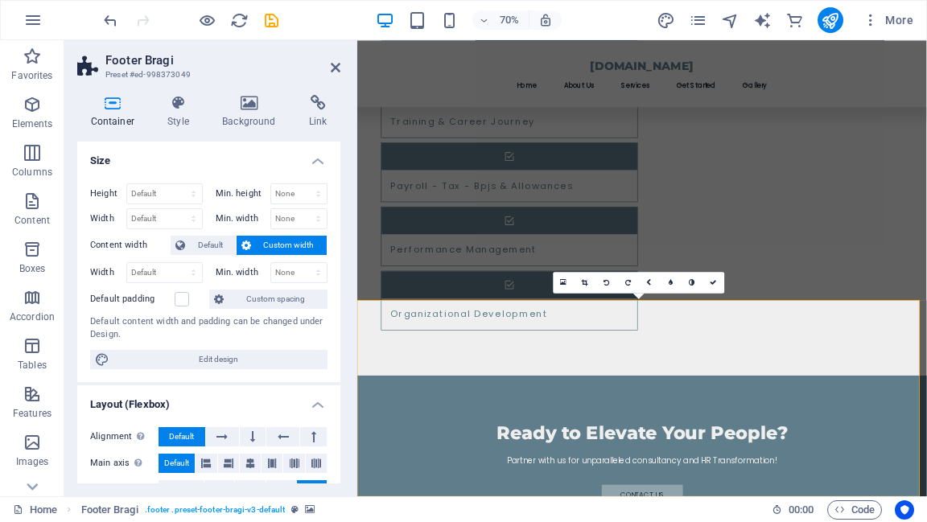
scroll to position [1771, 0]
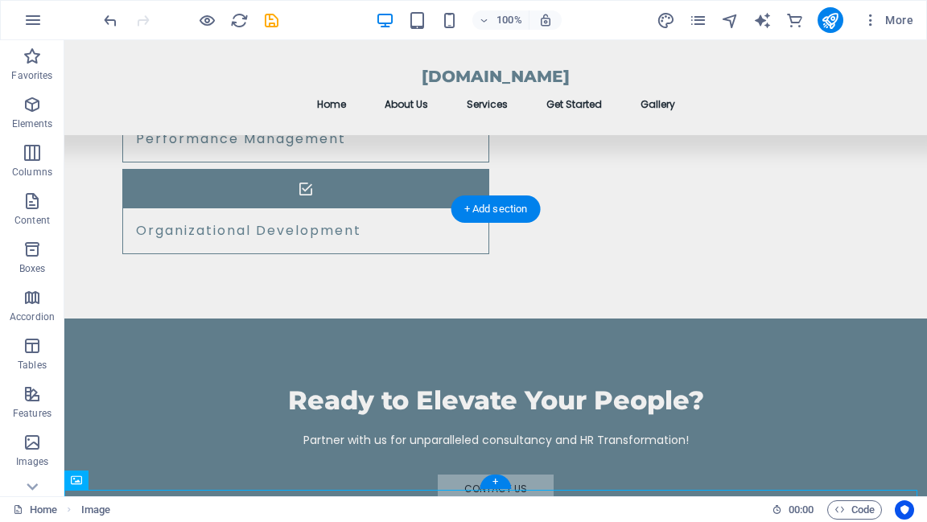
scroll to position [1822, 0]
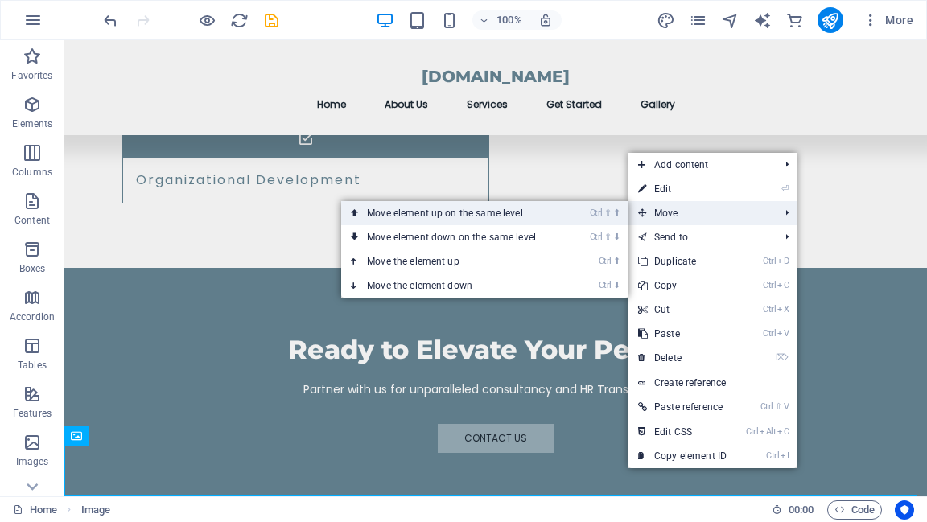
click at [511, 216] on link "Ctrl ⇧ ⬆ Move element up on the same level" at bounding box center [454, 213] width 227 height 24
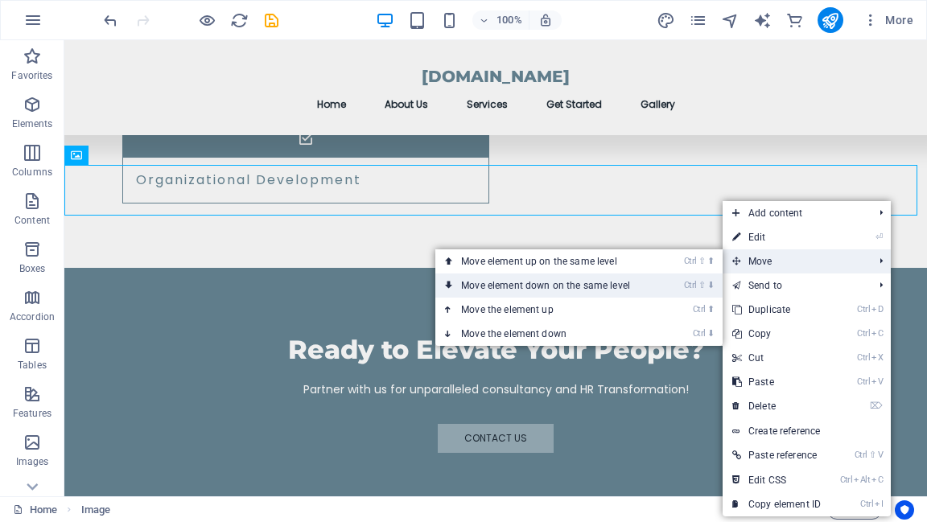
click at [583, 295] on link "Ctrl ⇧ ⬇ Move element down on the same level" at bounding box center [548, 286] width 227 height 24
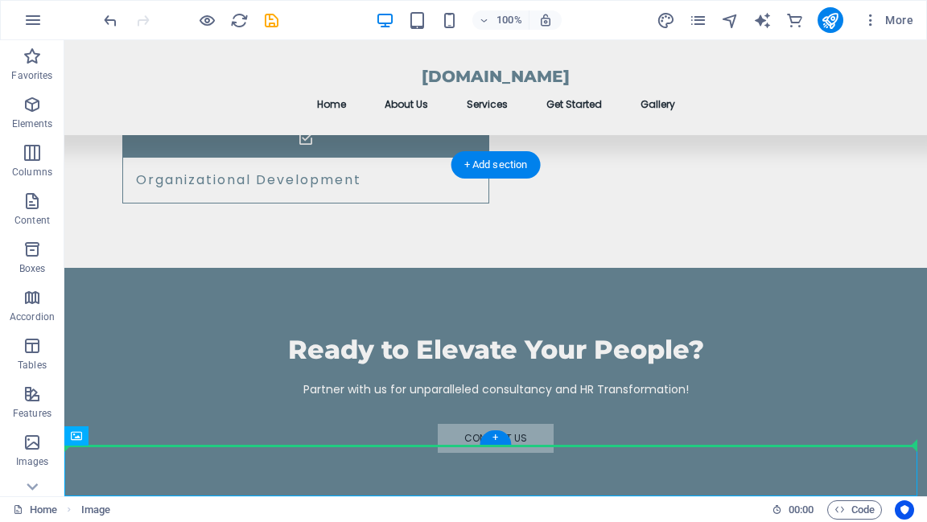
drag, startPoint x: 670, startPoint y: 475, endPoint x: 667, endPoint y: 394, distance: 80.5
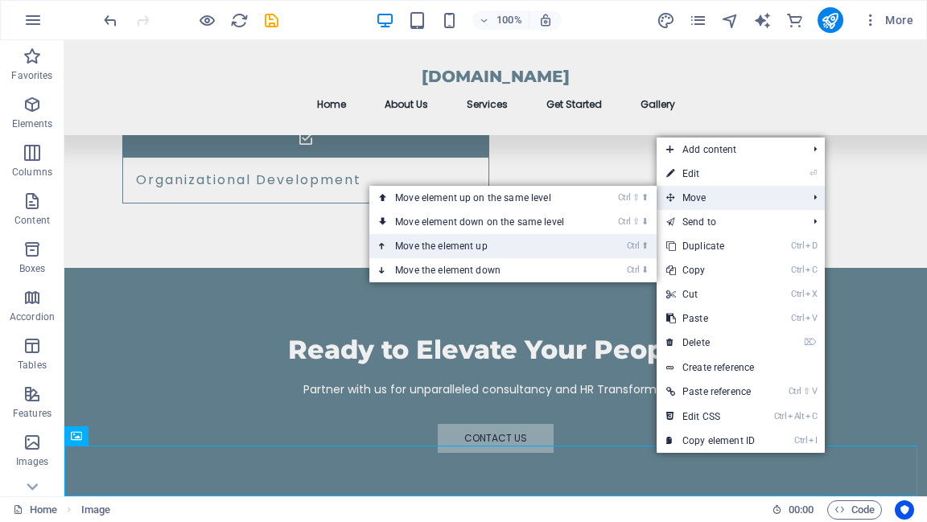
click at [474, 249] on link "Ctrl ⬆ Move the element up" at bounding box center [482, 246] width 227 height 24
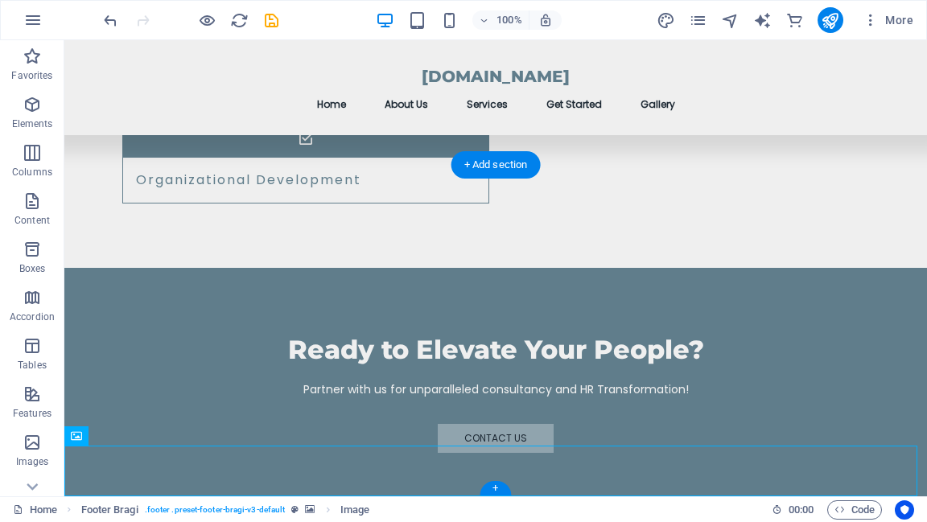
drag, startPoint x: 821, startPoint y: 478, endPoint x: 827, endPoint y: 431, distance: 47.9
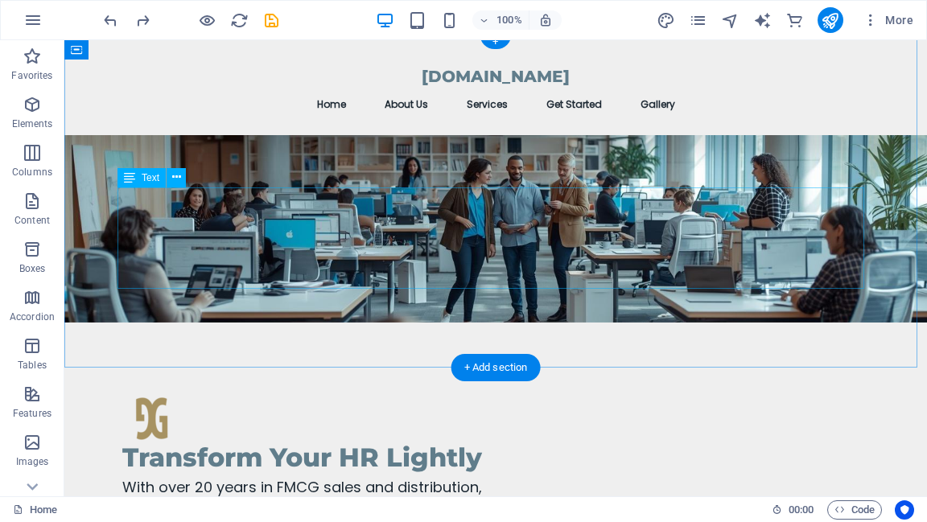
scroll to position [0, 0]
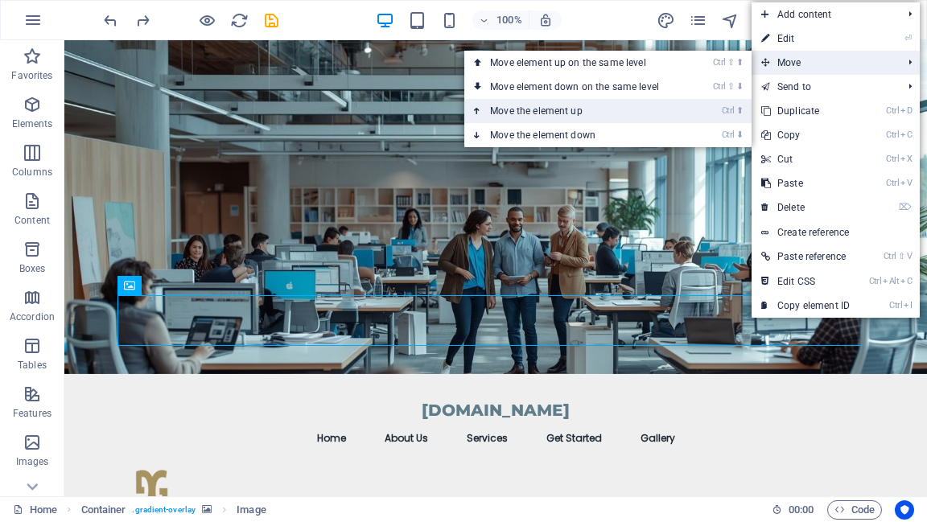
click at [628, 107] on link "Ctrl ⬆ Move the element up" at bounding box center [577, 111] width 227 height 24
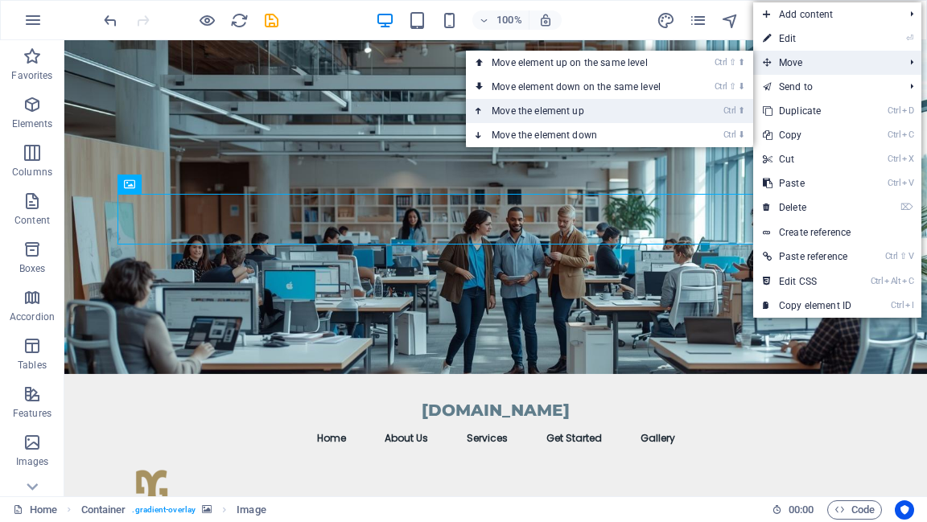
click at [608, 107] on link "Ctrl ⬆ Move the element up" at bounding box center [579, 111] width 227 height 24
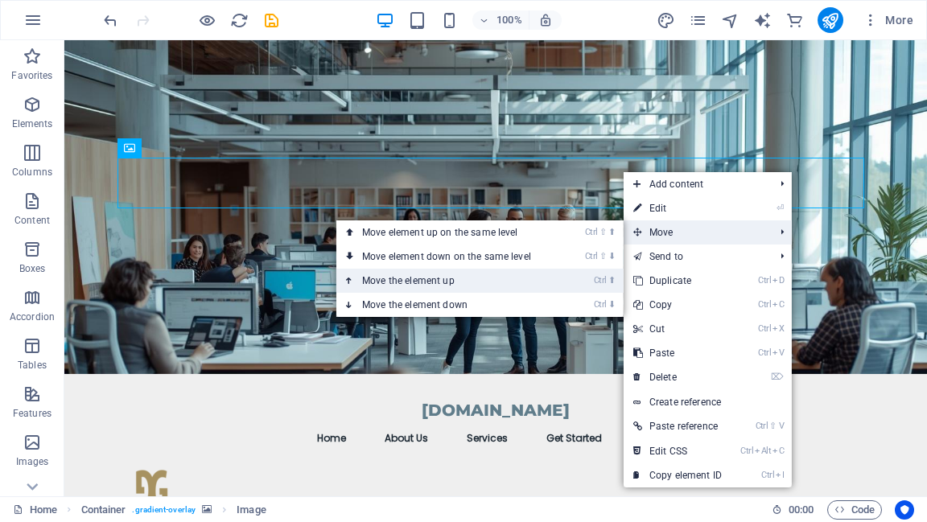
click at [498, 284] on link "Ctrl ⬆ Move the element up" at bounding box center [449, 281] width 227 height 24
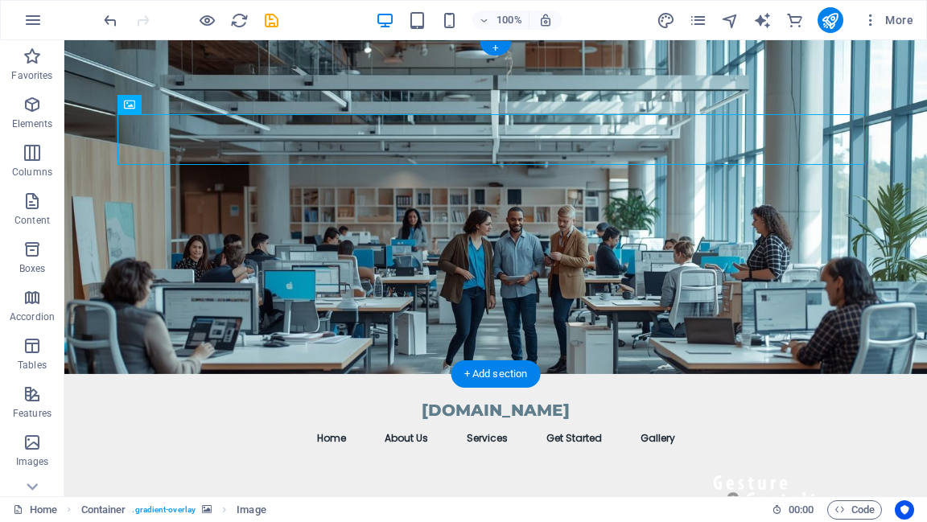
click at [866, 206] on figure at bounding box center [495, 207] width 863 height 334
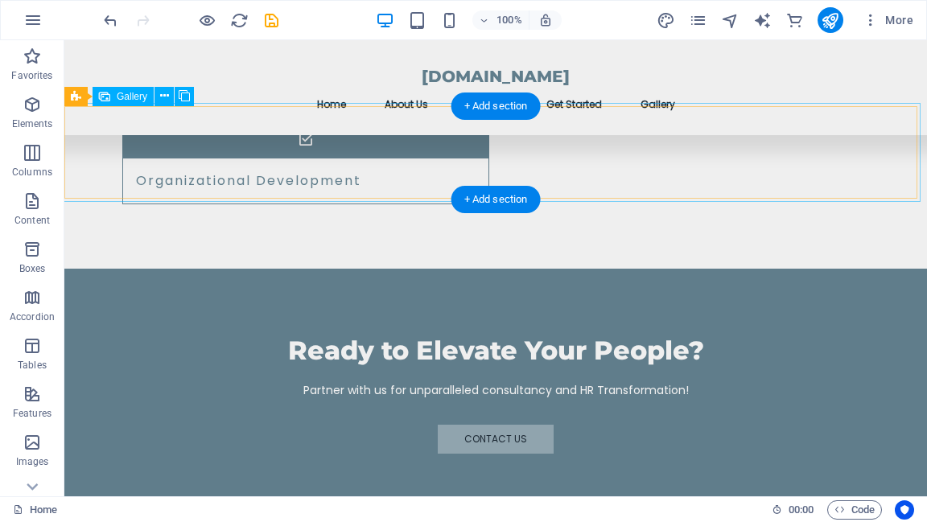
scroll to position [1822, 0]
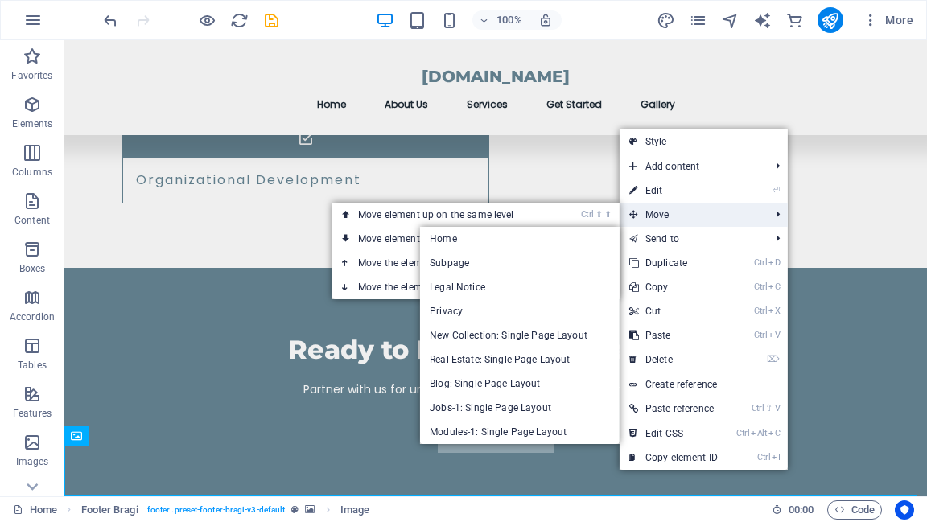
click at [674, 216] on span "Move" at bounding box center [692, 215] width 144 height 24
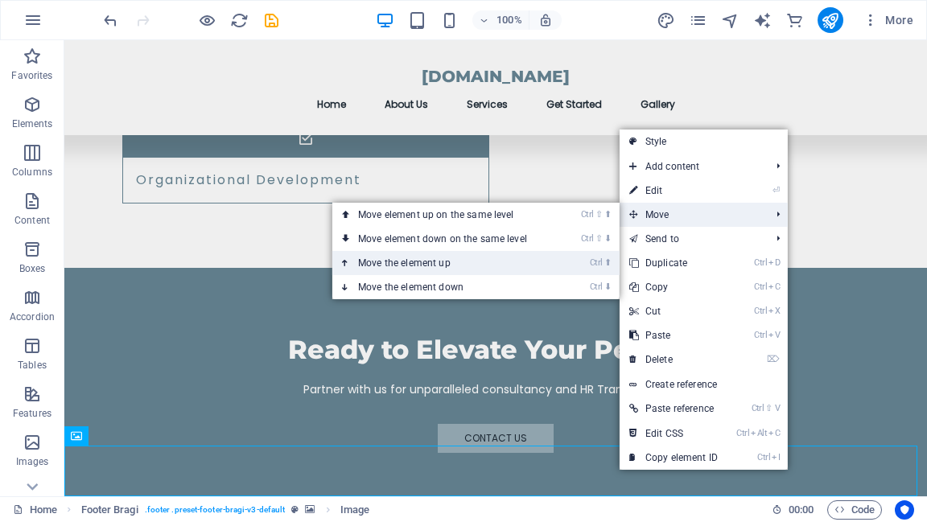
click at [494, 256] on link "Ctrl ⬆ Move the element up" at bounding box center [445, 263] width 227 height 24
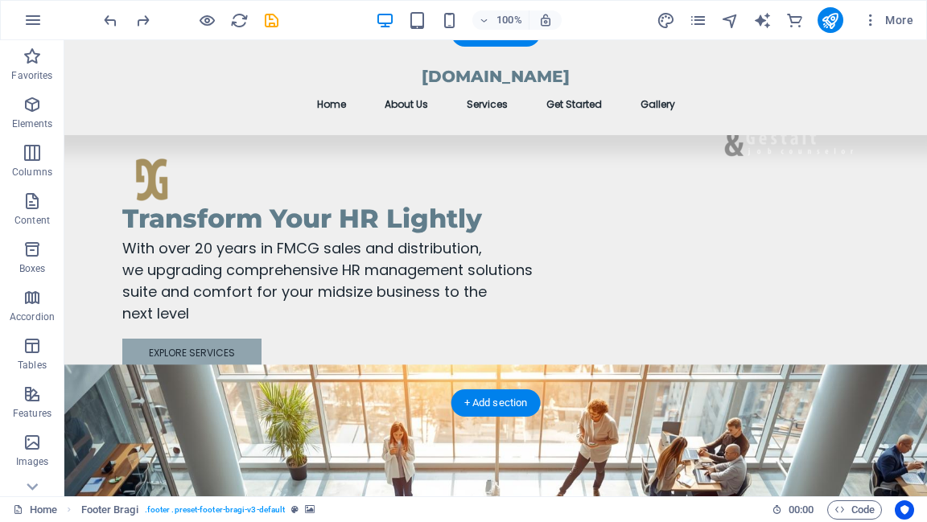
scroll to position [0, 0]
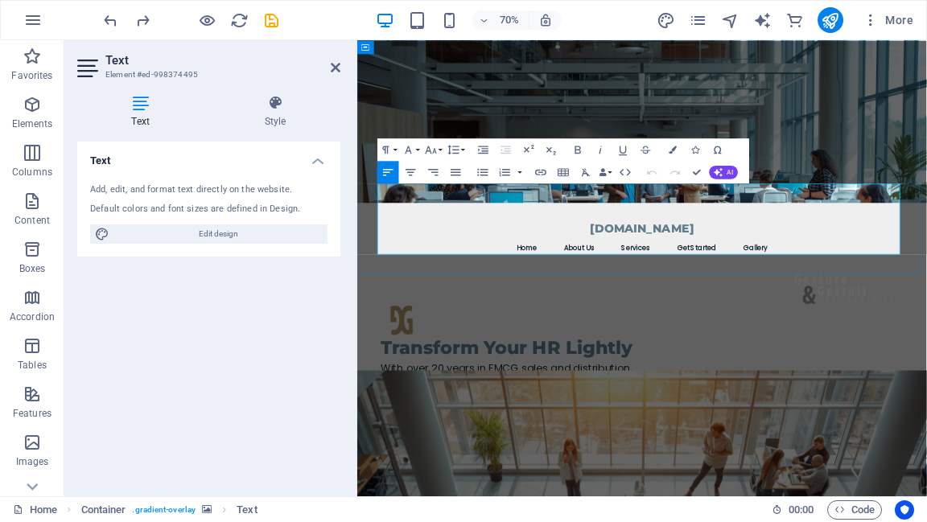
click at [926, 194] on figure at bounding box center [764, 156] width 814 height 233
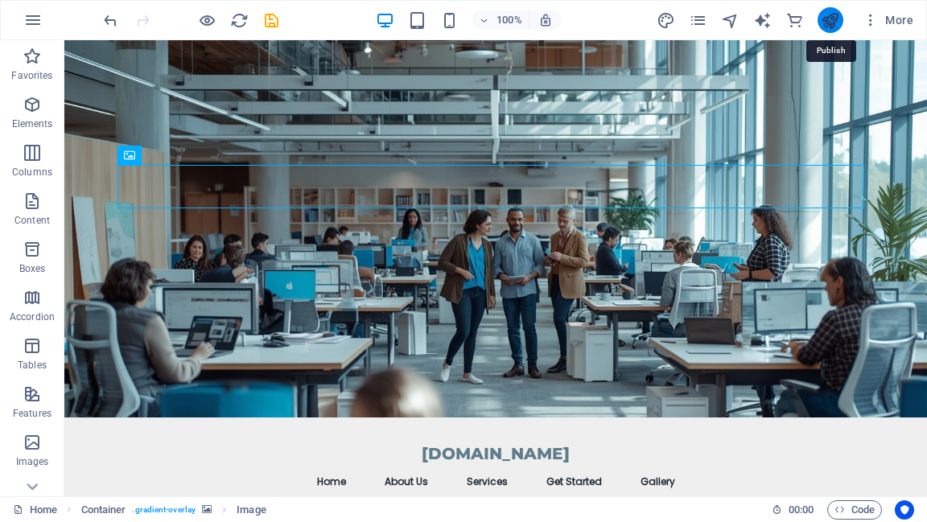
click at [833, 13] on icon "publish" at bounding box center [830, 20] width 19 height 19
